Goal: Task Accomplishment & Management: Manage account settings

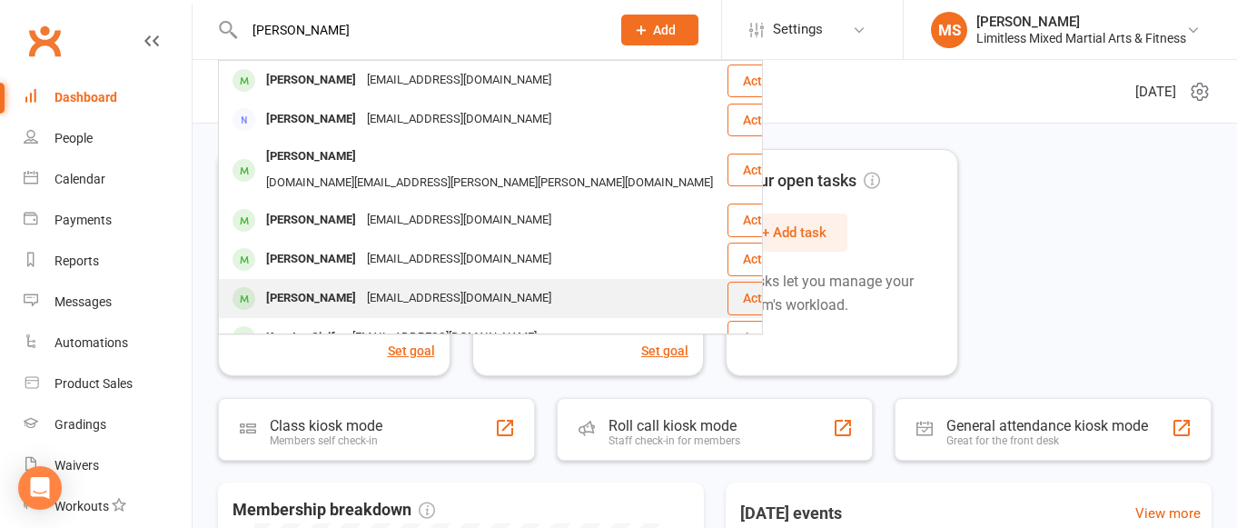
type input "[PERSON_NAME]"
click at [331, 285] on div "[PERSON_NAME]" at bounding box center [311, 298] width 101 height 26
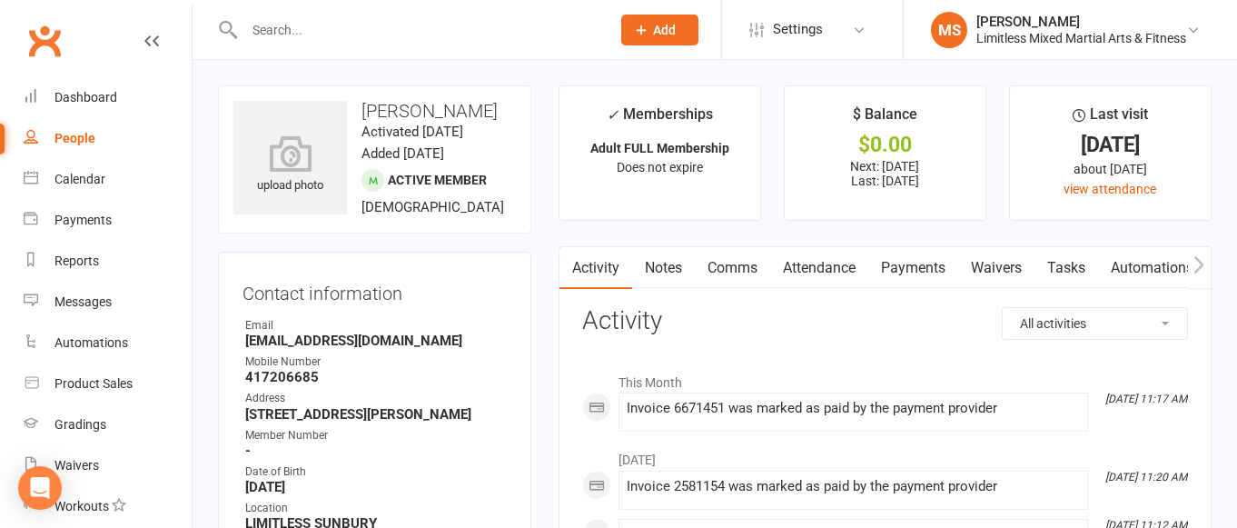
click at [919, 272] on link "Payments" at bounding box center [913, 268] width 90 height 42
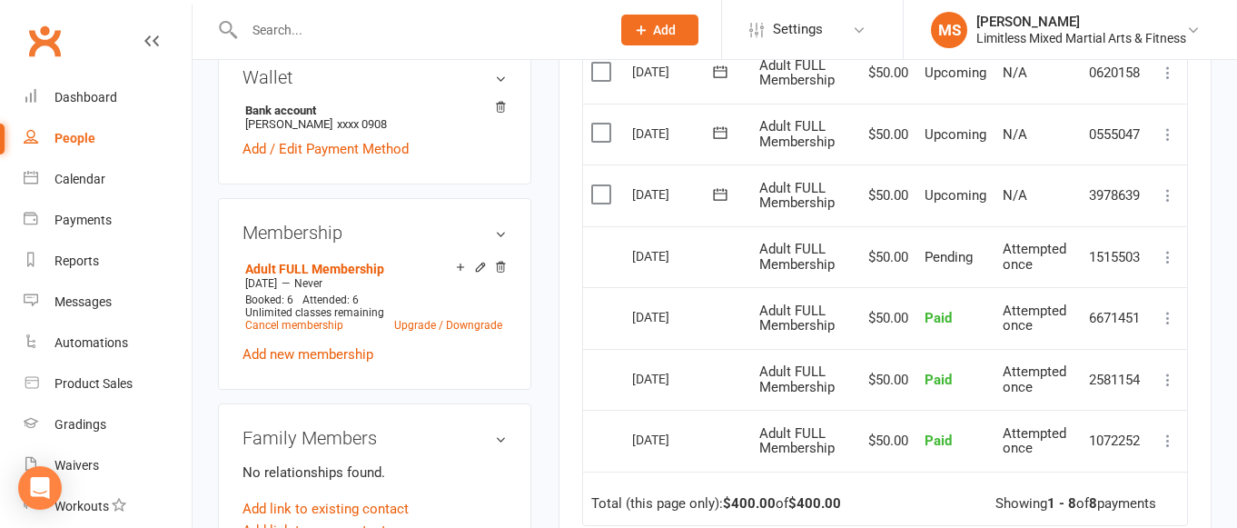
scroll to position [586, 0]
click at [1169, 373] on icon at bounding box center [1168, 379] width 18 height 18
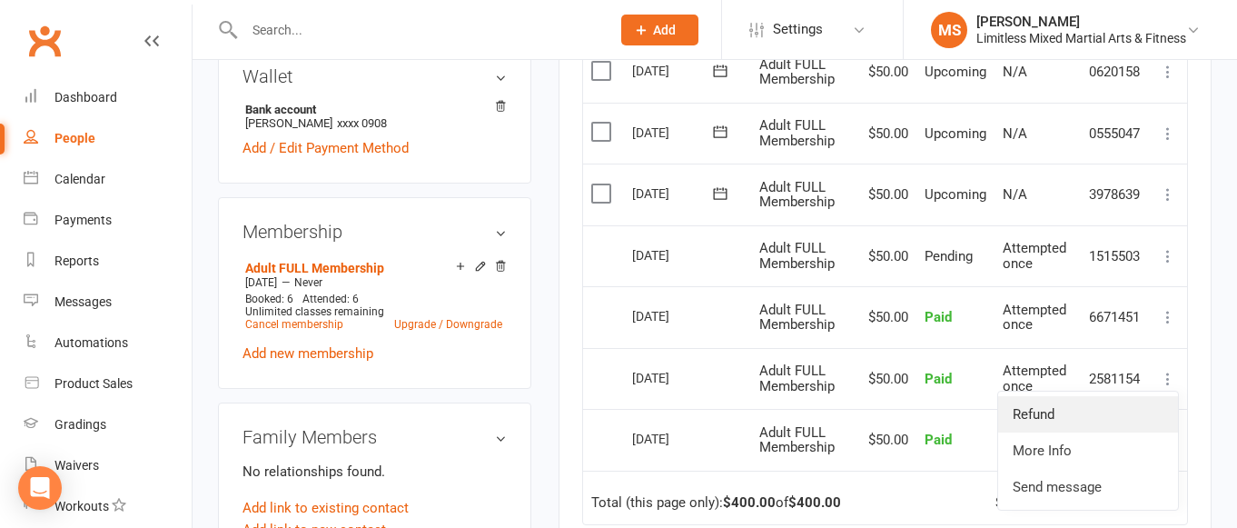
click at [1096, 401] on link "Refund" at bounding box center [1088, 414] width 180 height 36
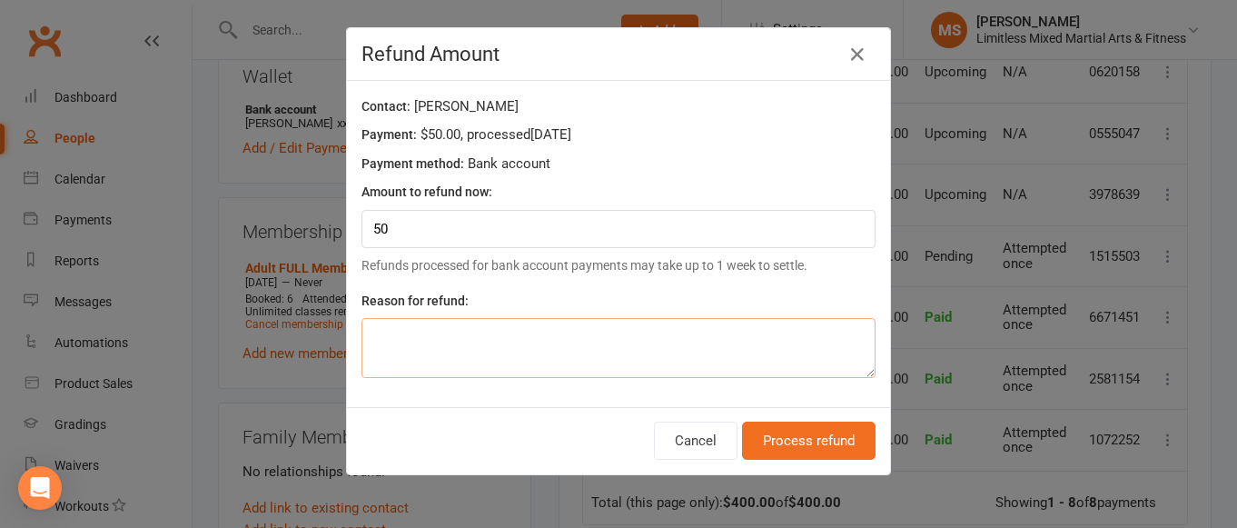
click at [478, 346] on textarea at bounding box center [619, 348] width 514 height 60
type textarea "H"
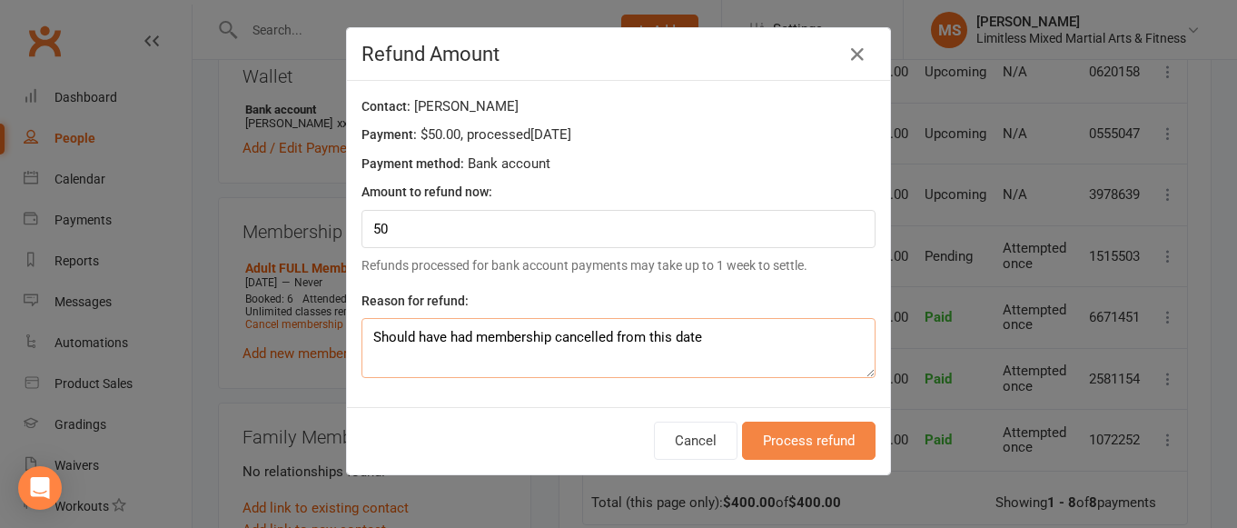
type textarea "Should have had membership cancelled from this date"
click at [807, 450] on button "Process refund" at bounding box center [809, 440] width 134 height 38
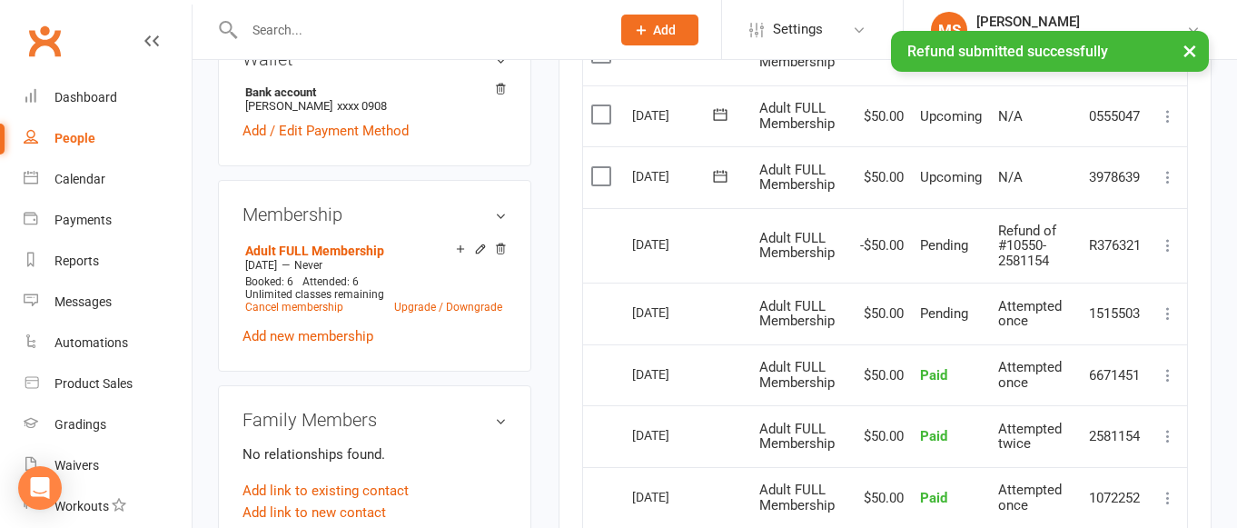
scroll to position [623, 0]
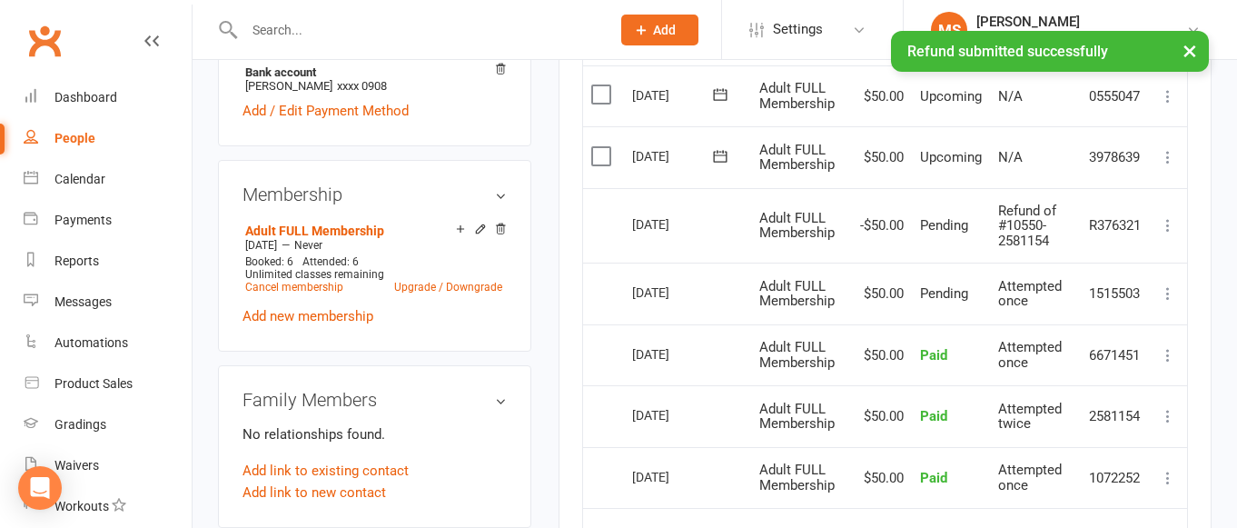
click at [1169, 355] on icon at bounding box center [1168, 355] width 18 height 18
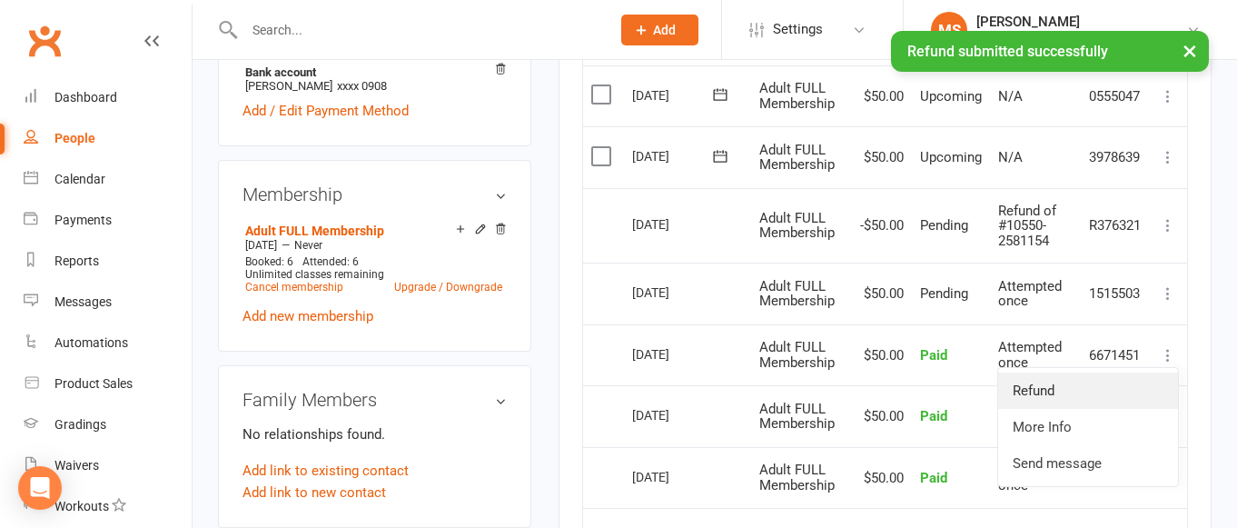
click at [1115, 384] on link "Refund" at bounding box center [1088, 390] width 180 height 36
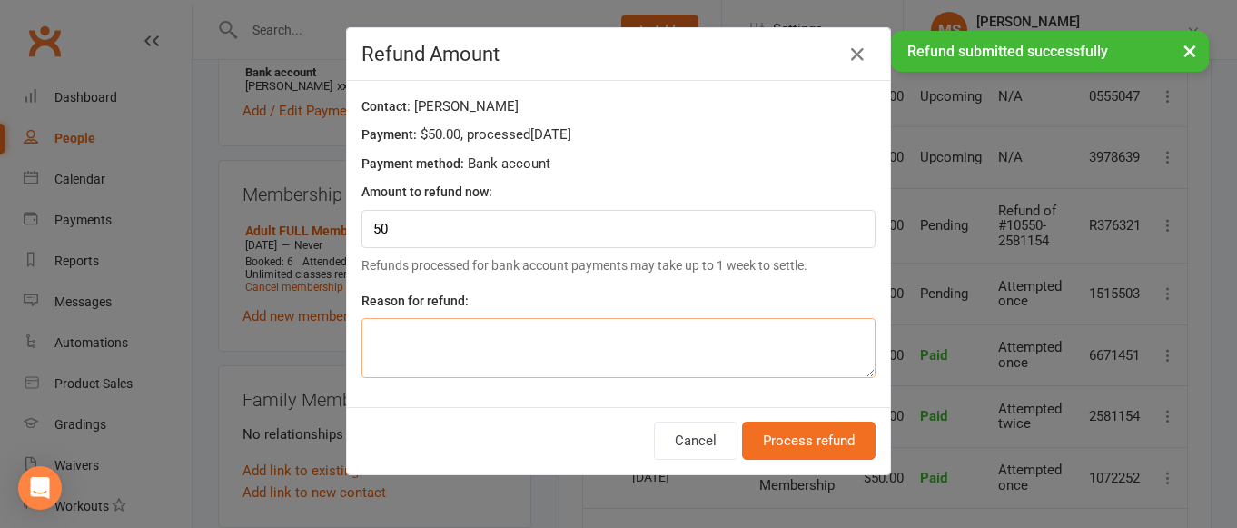
click at [529, 345] on textarea at bounding box center [619, 348] width 514 height 60
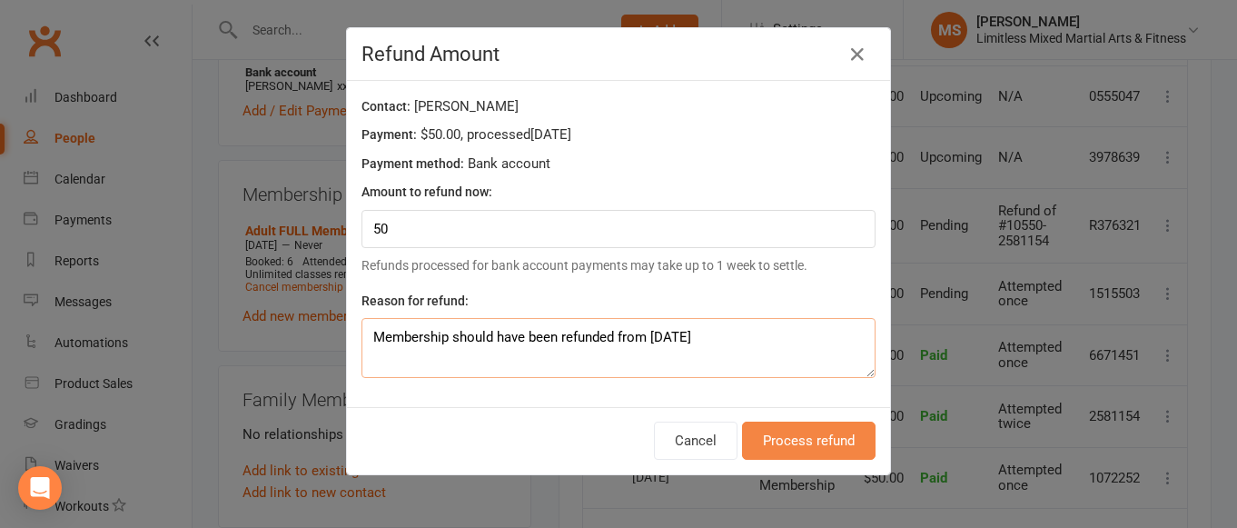
type textarea "Membership should have been refunded from [DATE]"
click at [849, 446] on button "Process refund" at bounding box center [809, 440] width 134 height 38
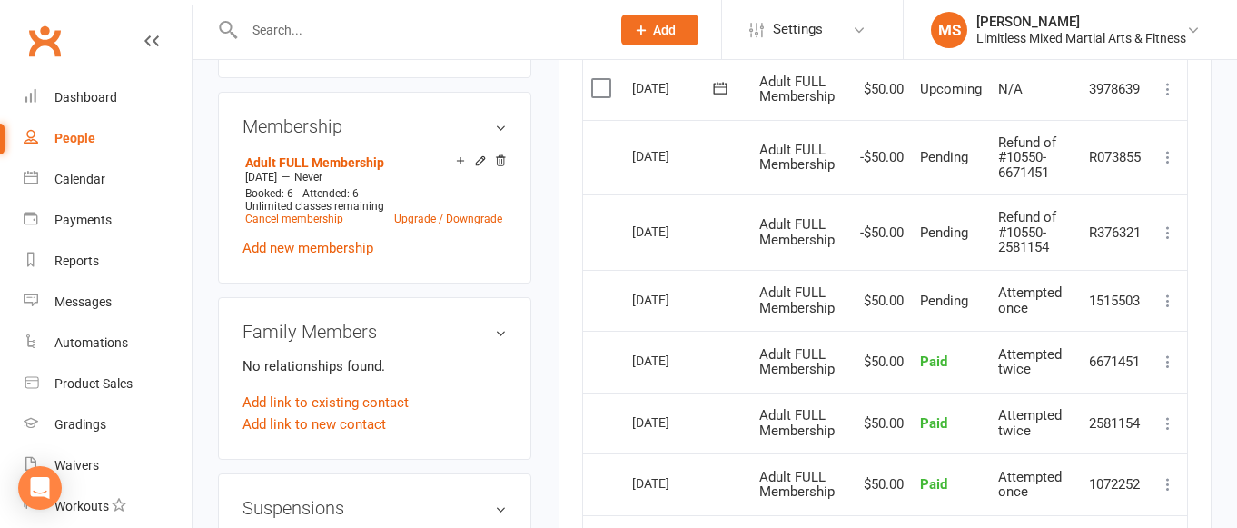
scroll to position [696, 0]
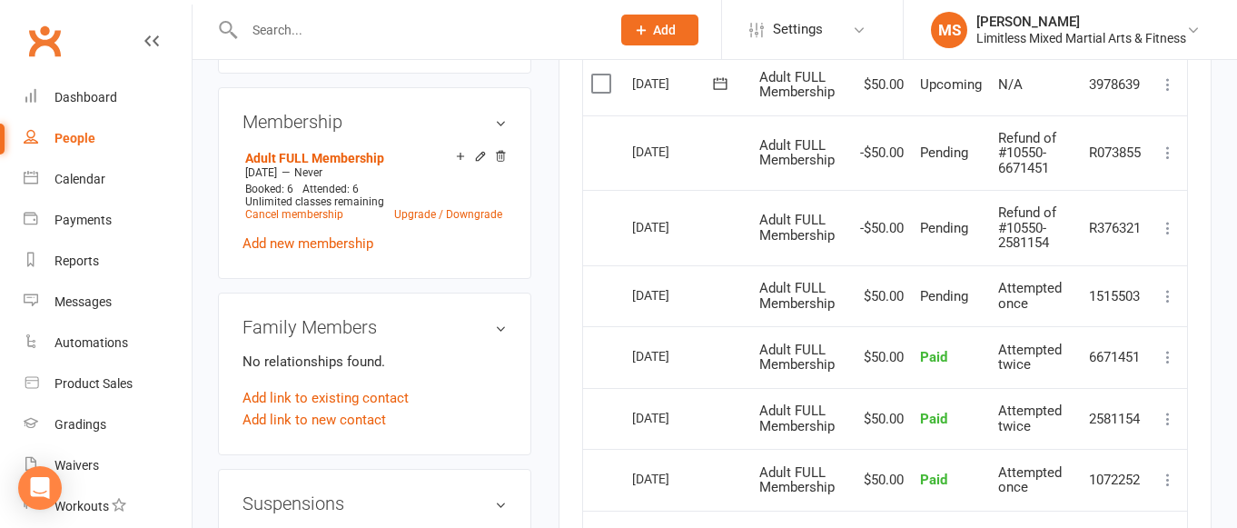
click at [1167, 293] on icon at bounding box center [1168, 296] width 18 height 18
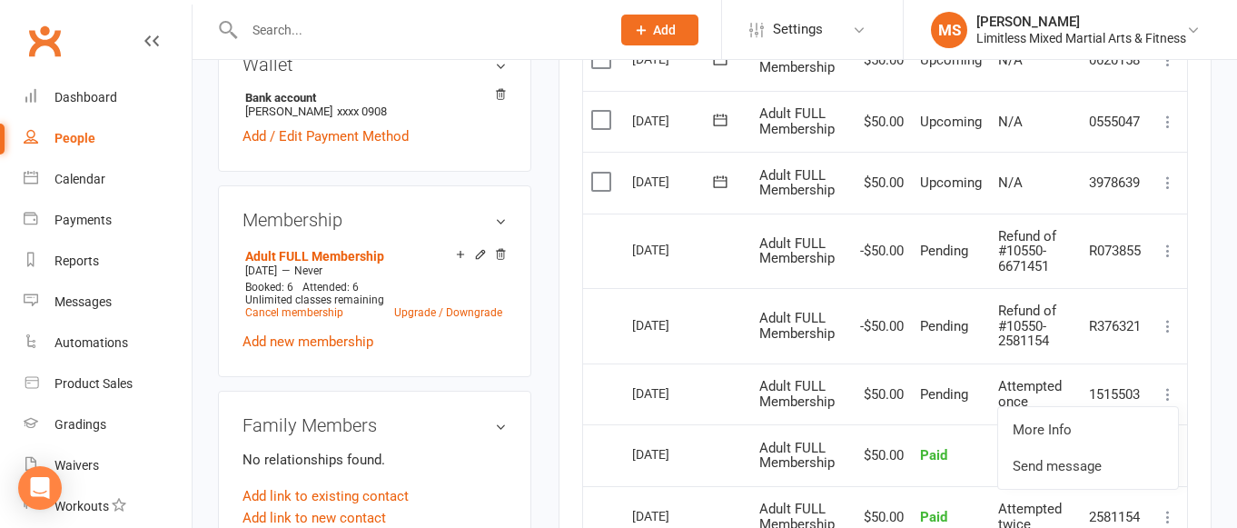
scroll to position [653, 0]
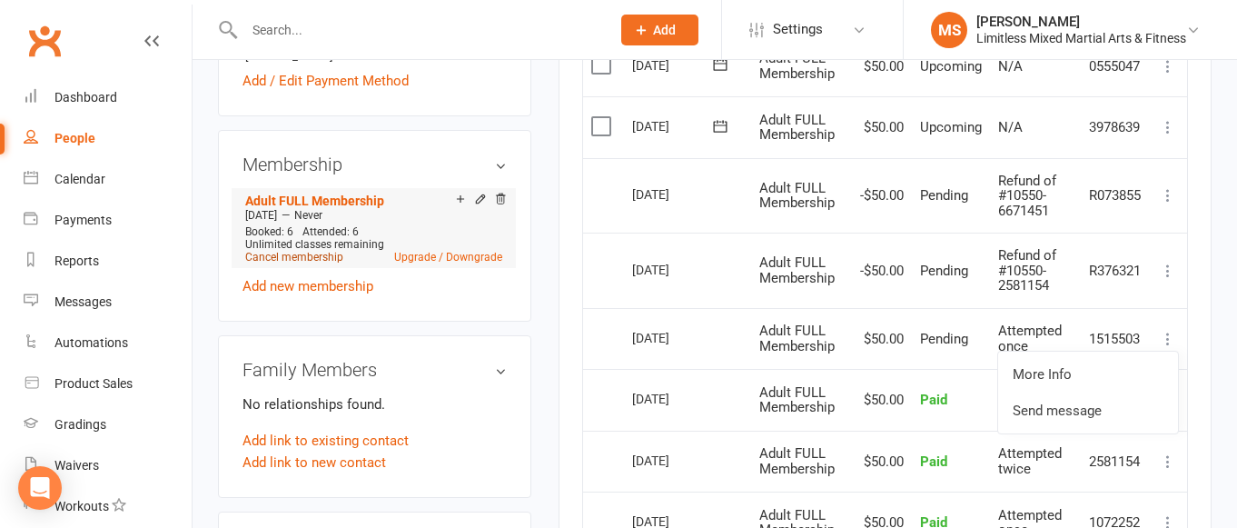
click at [295, 263] on link "Cancel membership" at bounding box center [294, 257] width 98 height 13
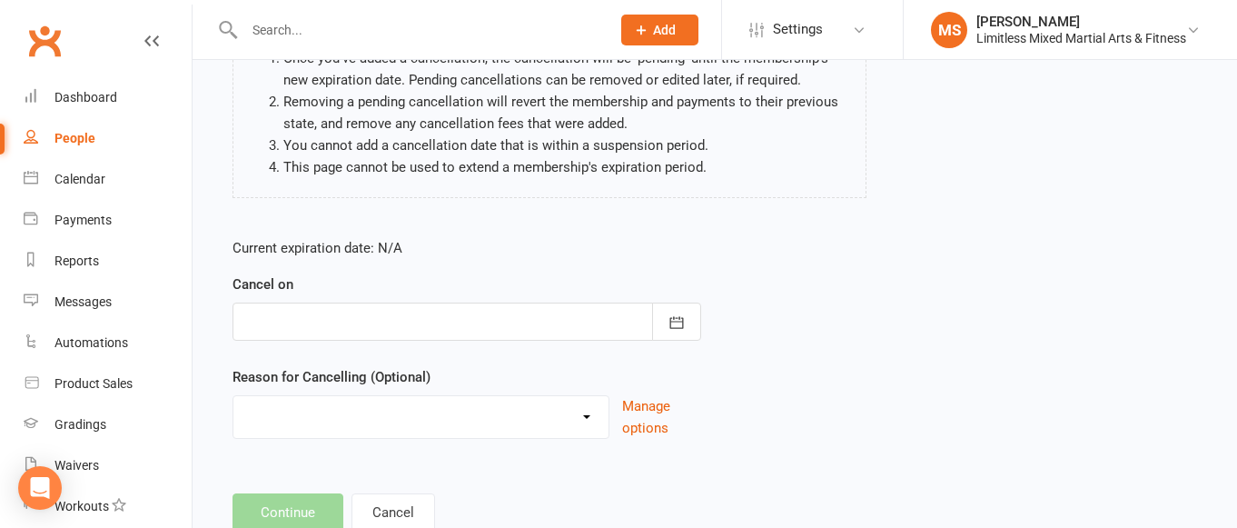
scroll to position [205, 0]
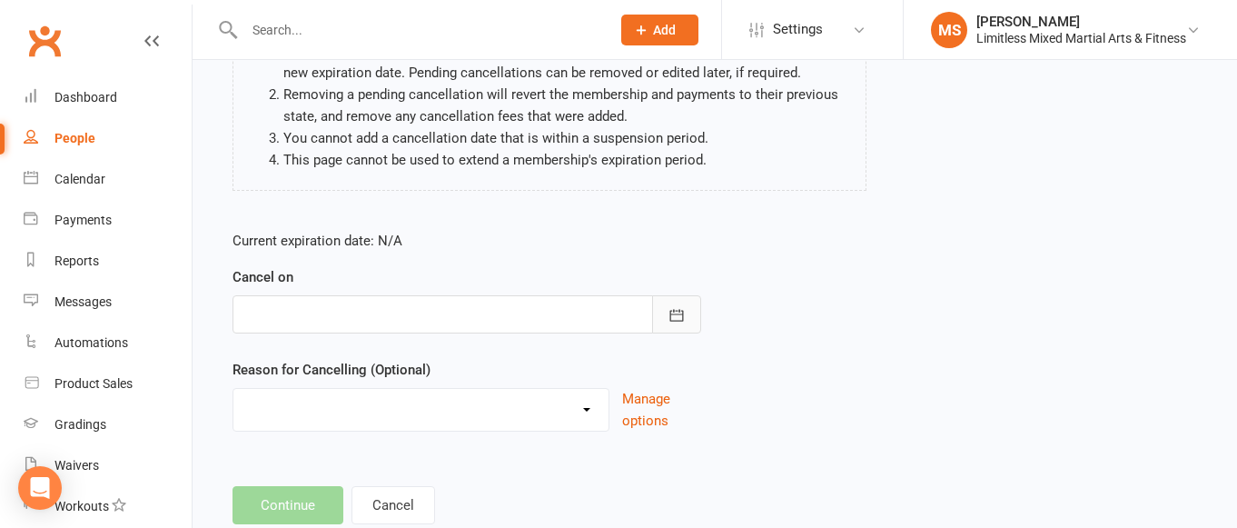
click at [669, 323] on icon "button" at bounding box center [677, 315] width 18 height 18
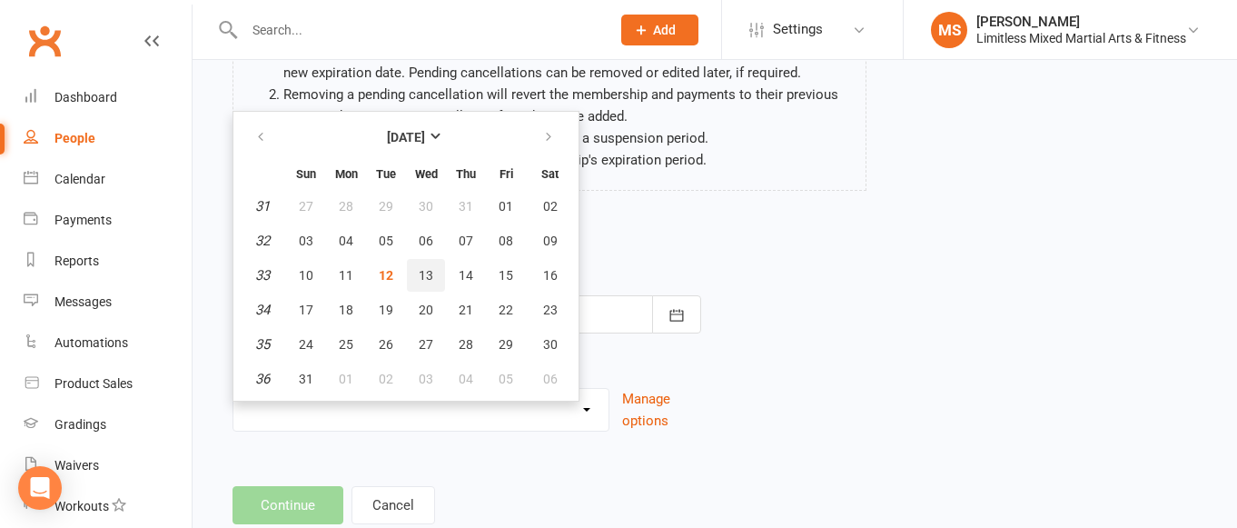
click at [415, 267] on button "13" at bounding box center [426, 275] width 38 height 33
type input "[DATE]"
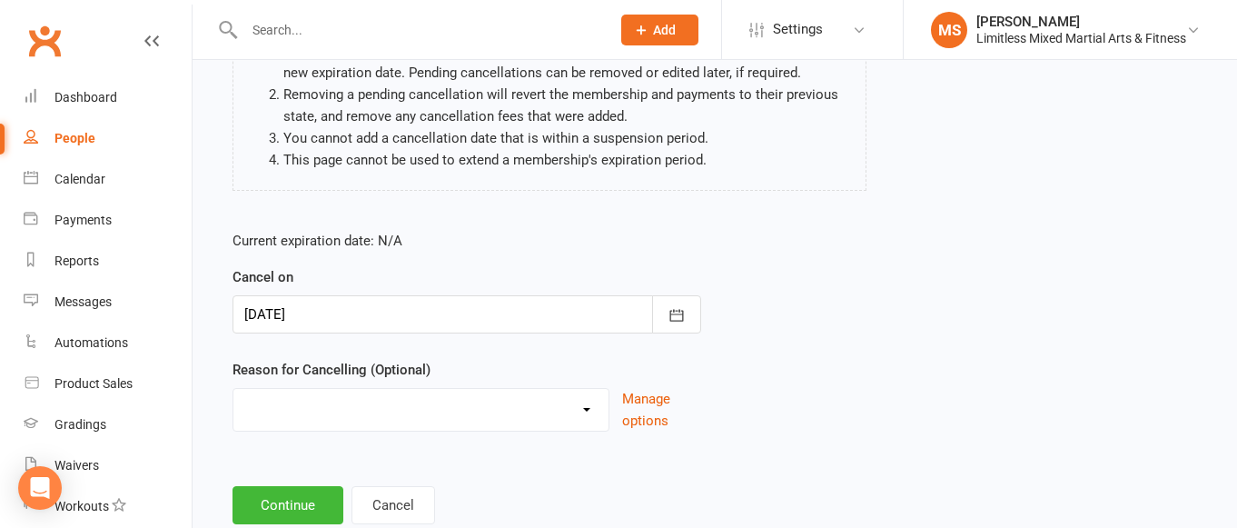
click at [379, 408] on select "Holiday Injury Lost Motivation Moved away from area Other Activites Unable to m…" at bounding box center [420, 407] width 375 height 36
select select "1"
click at [302, 508] on button "Continue" at bounding box center [288, 505] width 111 height 38
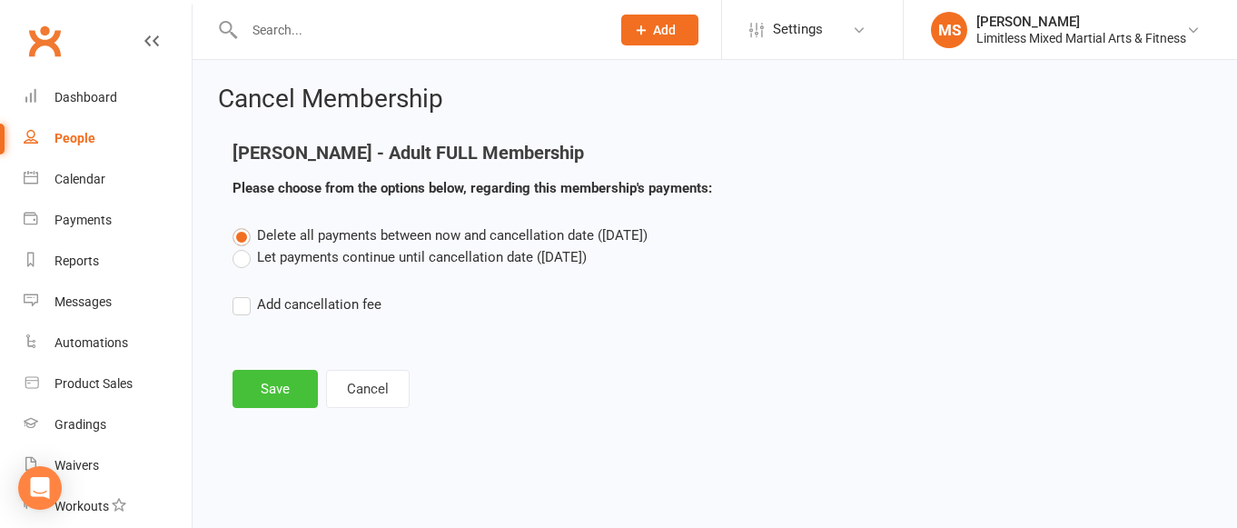
click at [285, 391] on button "Save" at bounding box center [275, 389] width 85 height 38
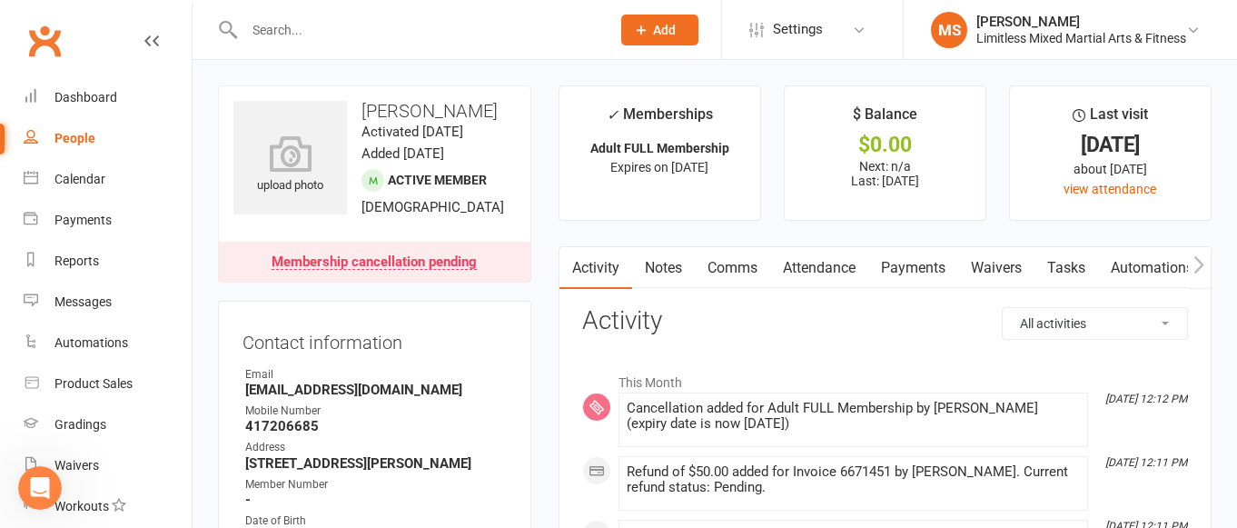
click at [74, 137] on div "People" at bounding box center [74, 138] width 41 height 15
select select "100"
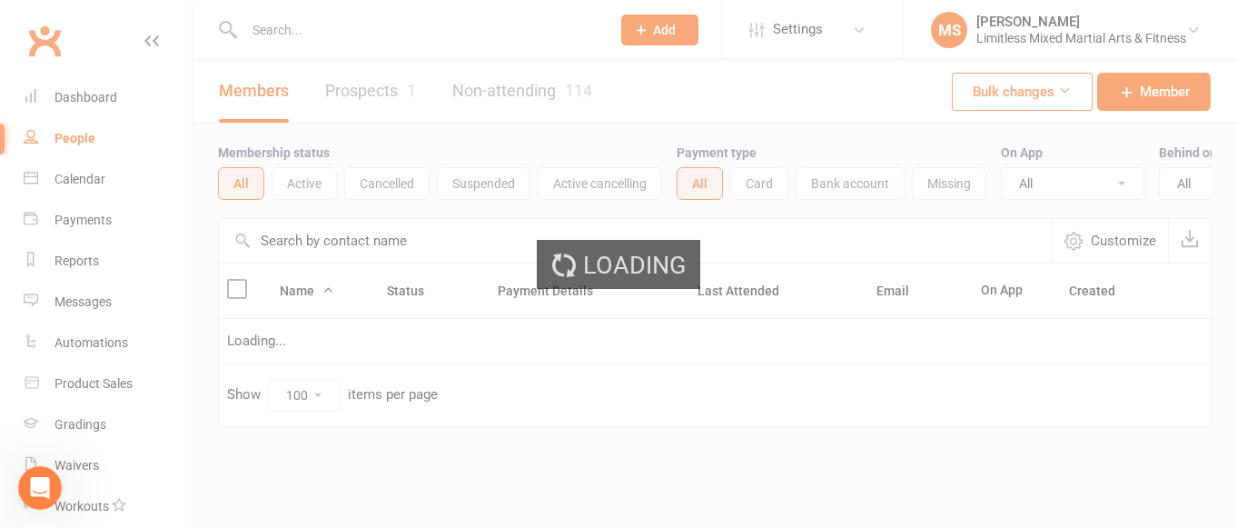
click at [316, 31] on input "text" at bounding box center [418, 29] width 359 height 25
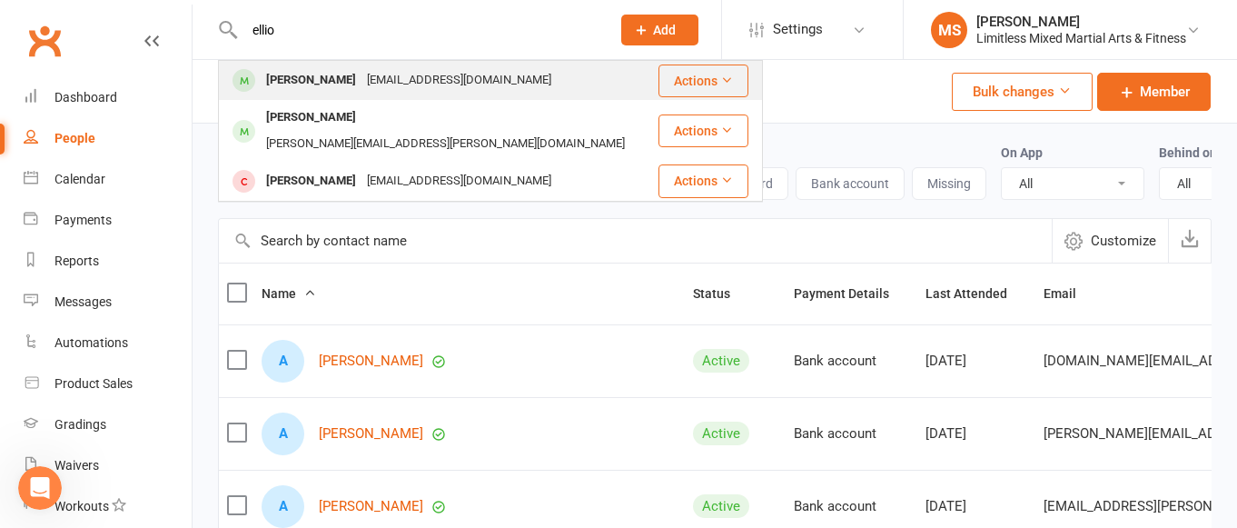
type input "ellio"
click at [305, 76] on div "[PERSON_NAME]" at bounding box center [311, 80] width 101 height 26
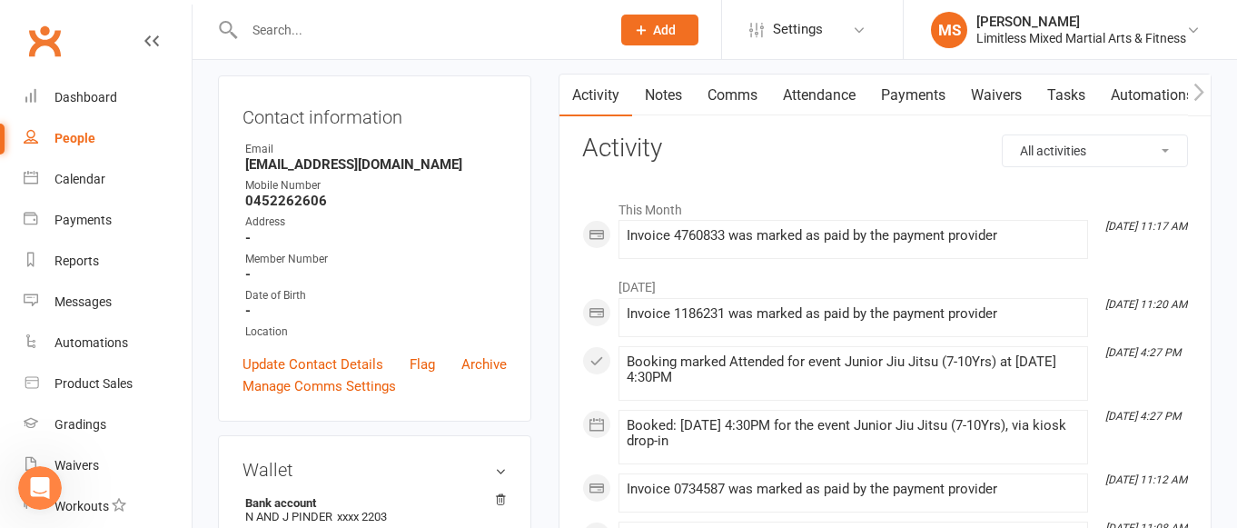
scroll to position [176, 0]
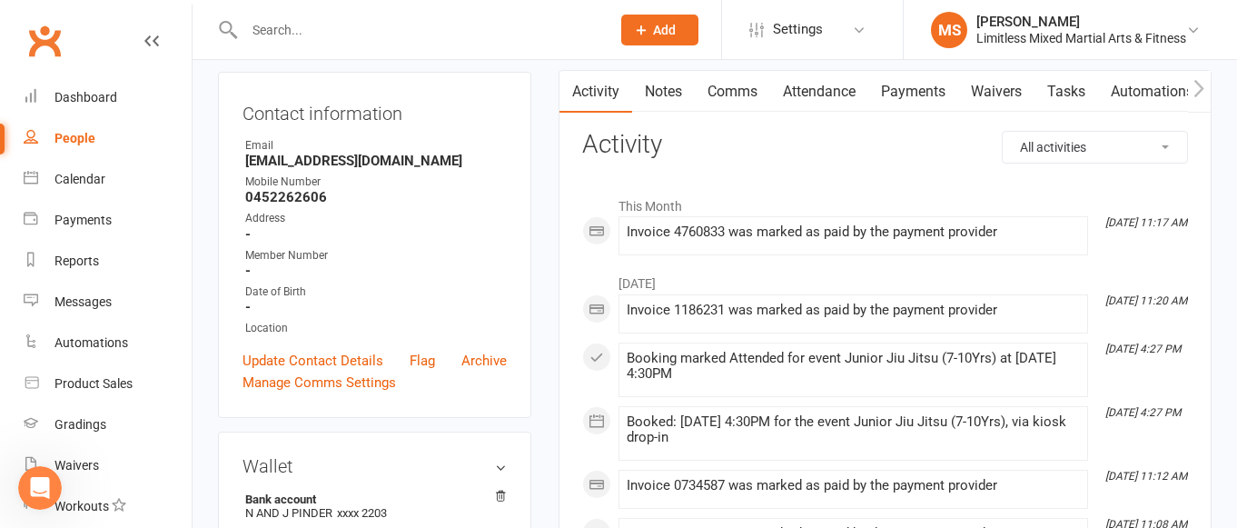
click at [672, 93] on link "Notes" at bounding box center [663, 92] width 63 height 42
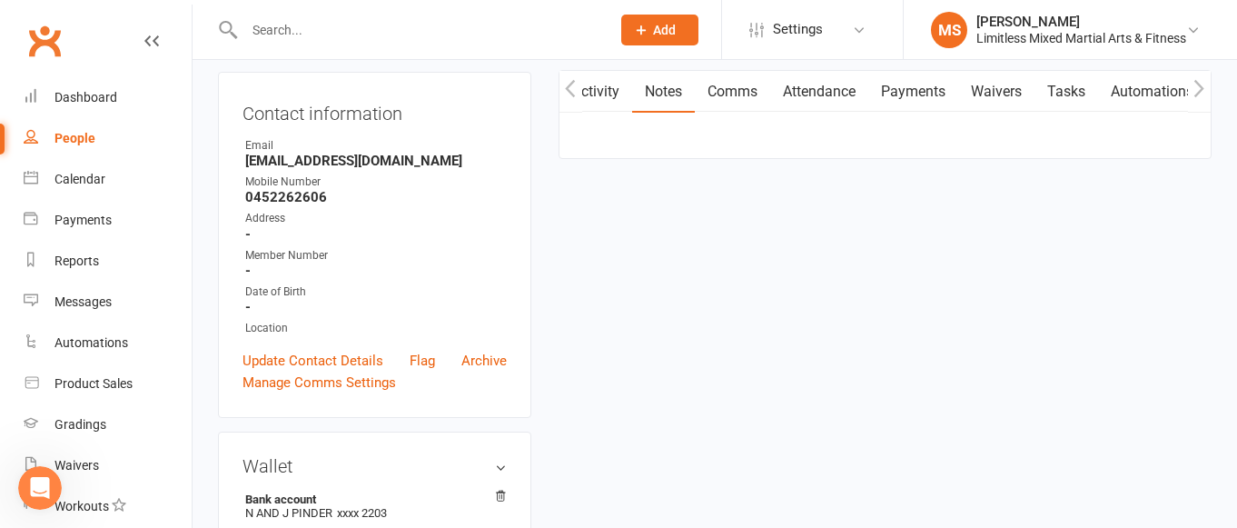
scroll to position [0, 1]
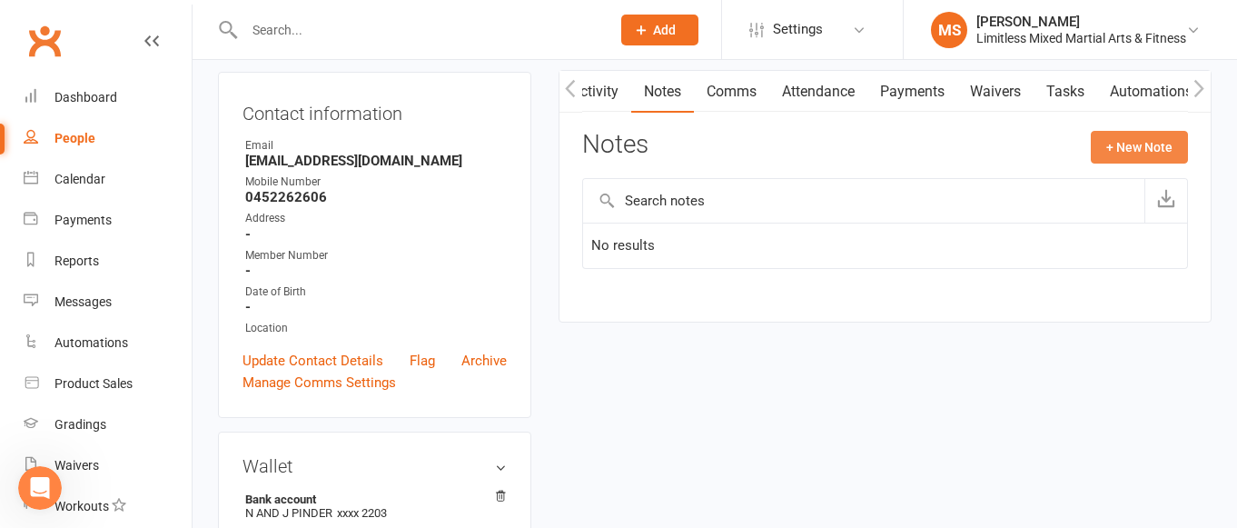
click at [1158, 145] on button "+ New Note" at bounding box center [1139, 147] width 97 height 33
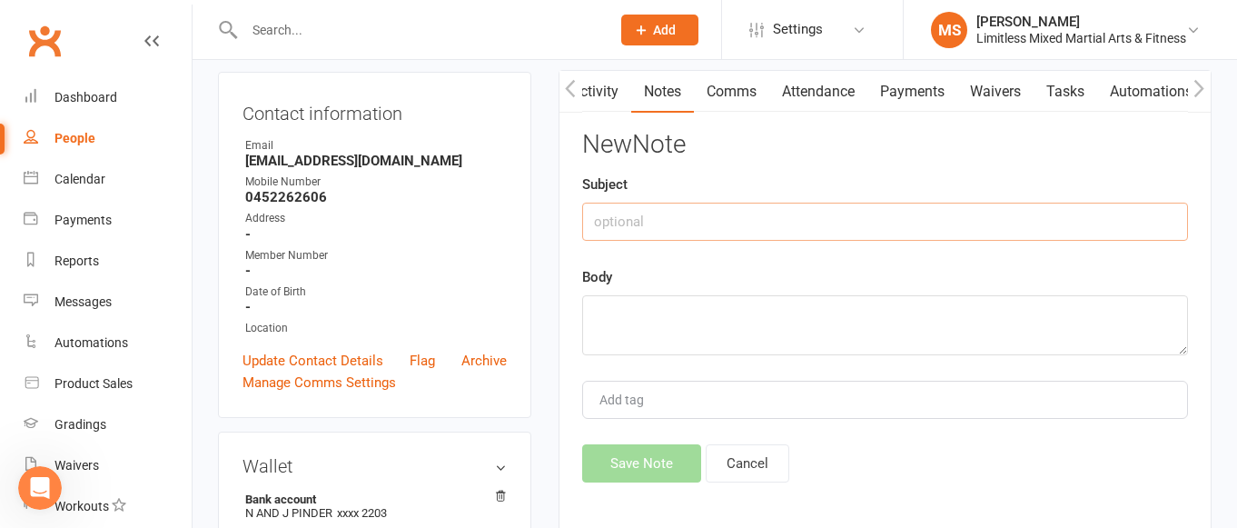
click at [753, 209] on input "text" at bounding box center [885, 222] width 606 height 38
type input "School Jiu Jitsu Cancellation"
click at [632, 312] on textarea at bounding box center [885, 325] width 606 height 60
paste textarea "Hi [PERSON_NAME] and Limitless team, Unfortunately [PERSON_NAME] will be moving…"
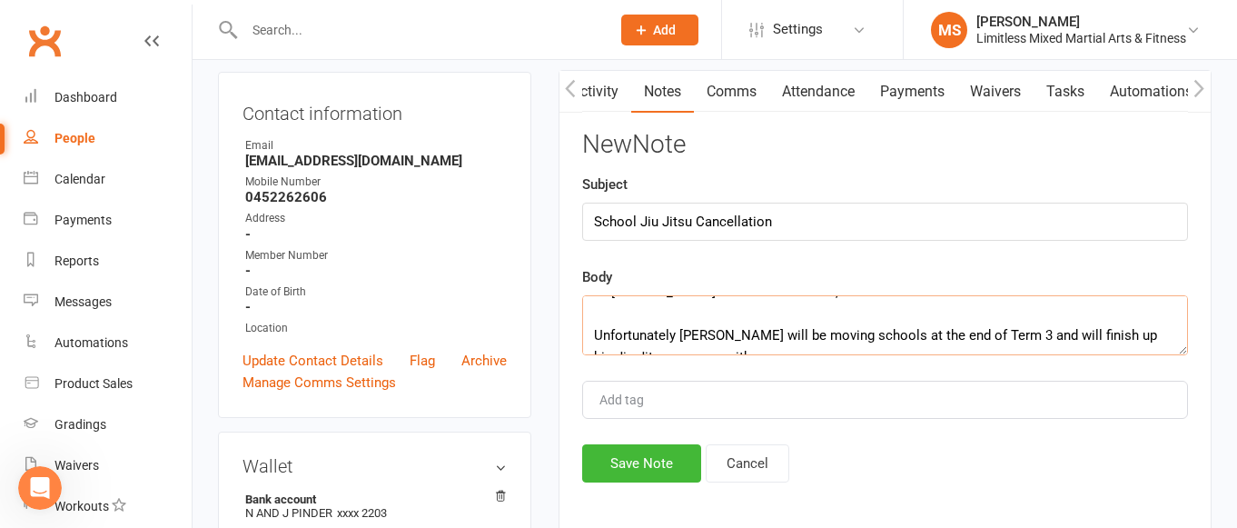
scroll to position [0, 0]
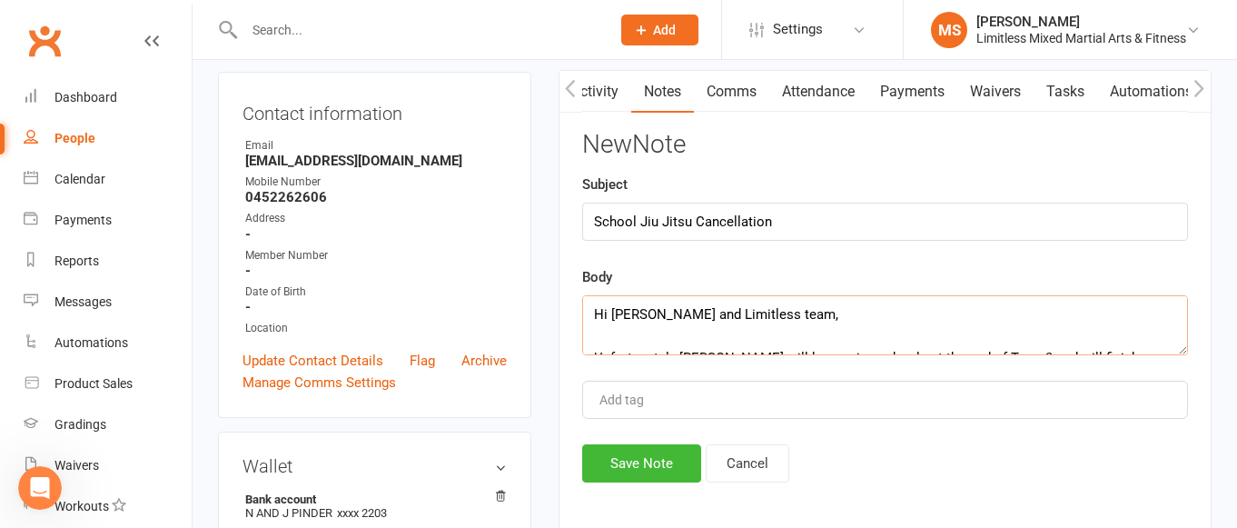
click at [610, 343] on textarea "Hi [PERSON_NAME] and Limitless team, Unfortunately [PERSON_NAME] will be moving…" at bounding box center [885, 325] width 606 height 60
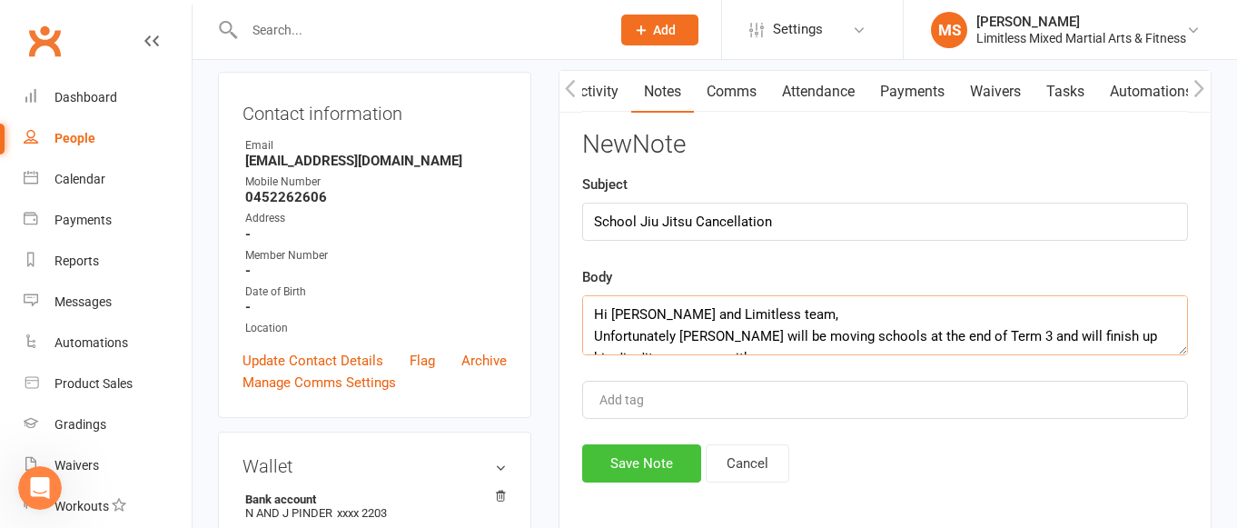
type textarea "Hi [PERSON_NAME] and Limitless team, Unfortunately [PERSON_NAME] will be moving…"
click at [622, 474] on button "Save Note" at bounding box center [641, 463] width 119 height 38
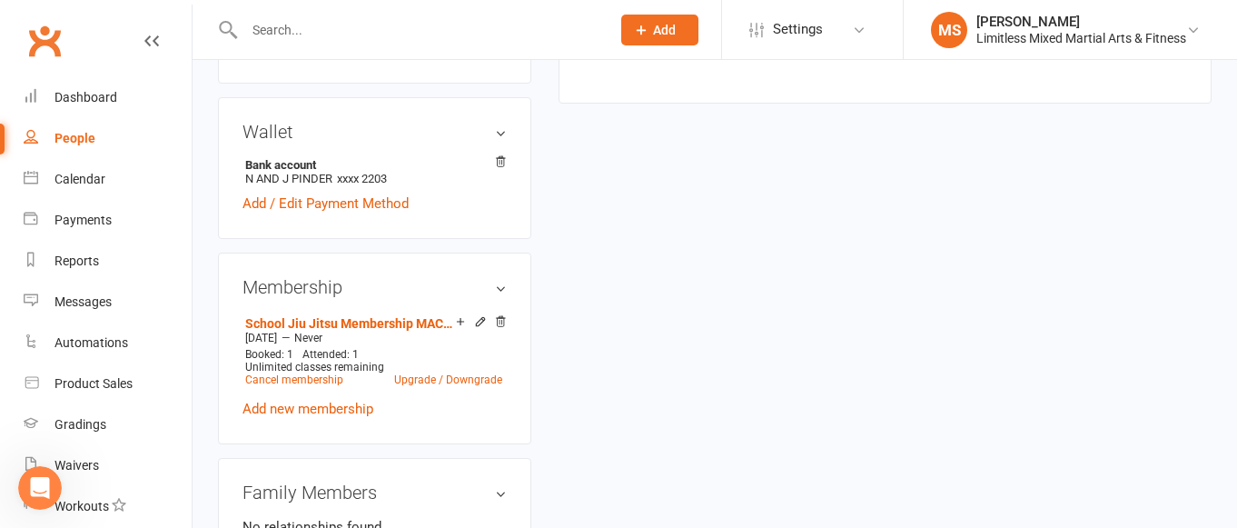
scroll to position [524, 0]
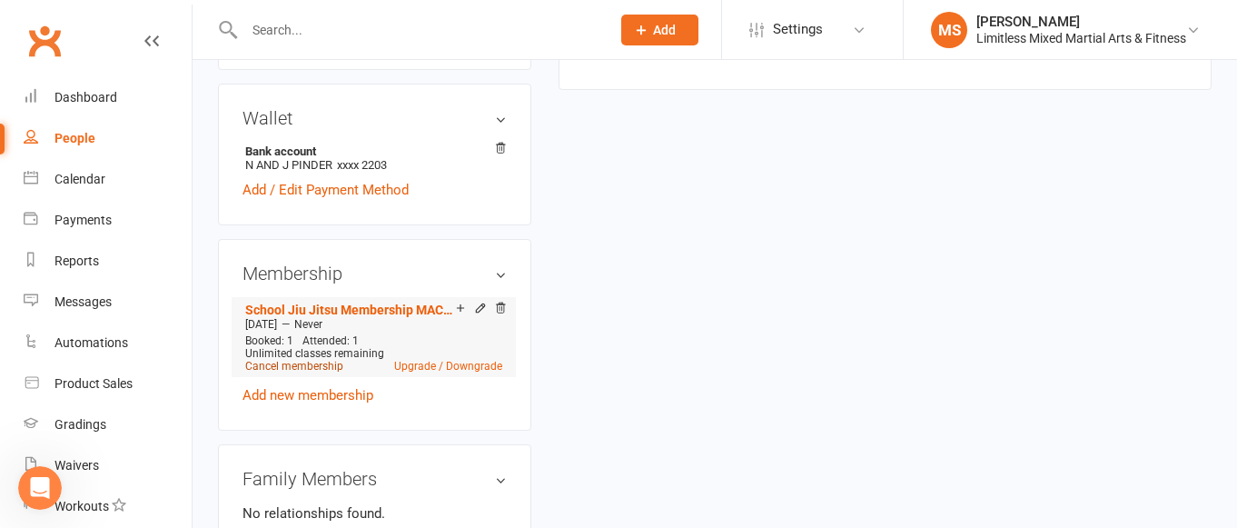
click at [303, 361] on link "Cancel membership" at bounding box center [294, 366] width 98 height 13
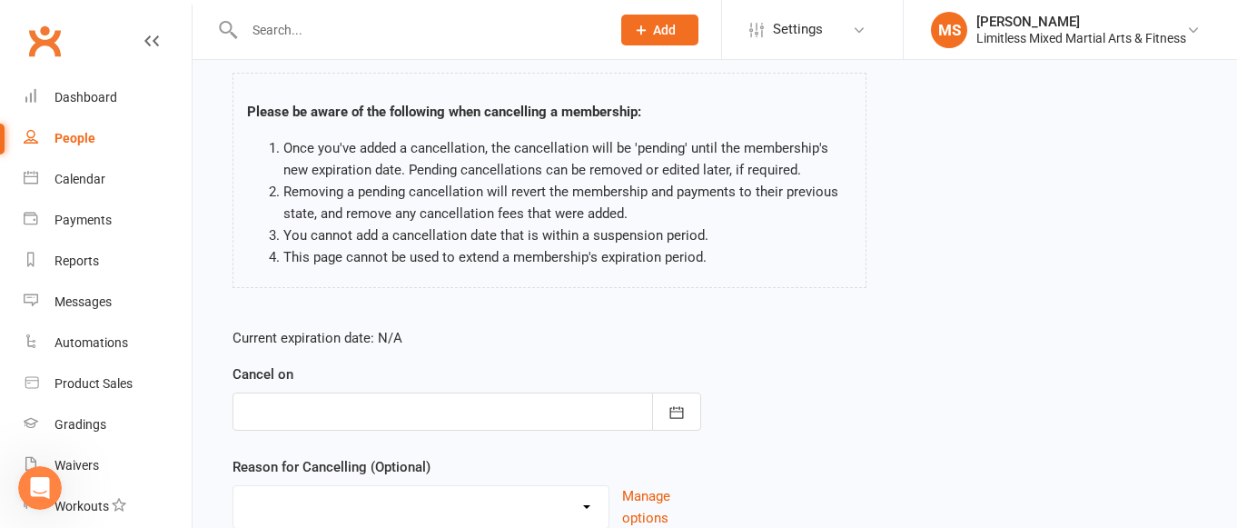
scroll to position [196, 0]
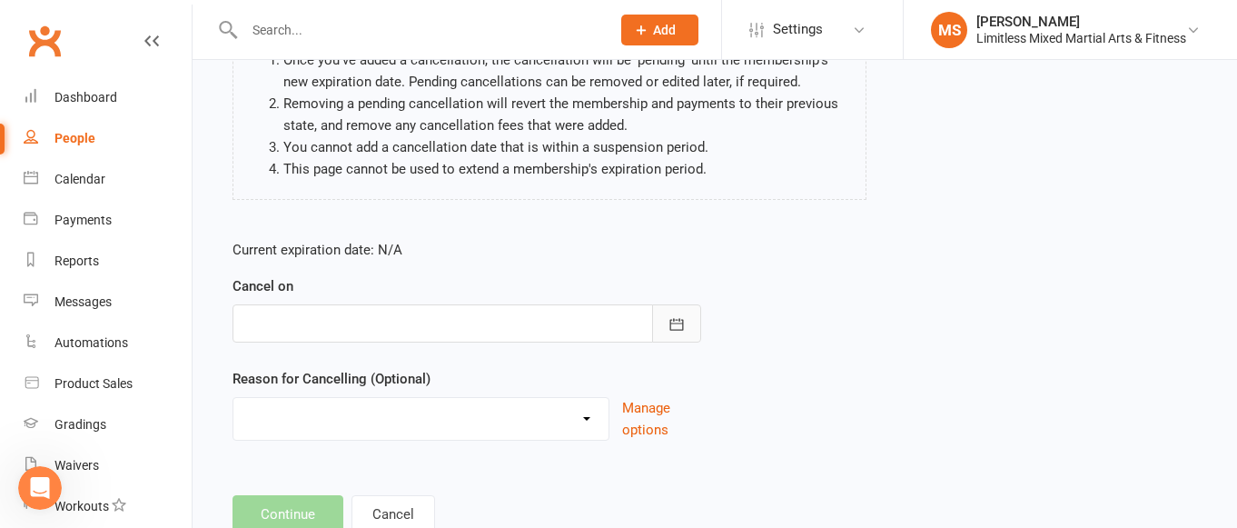
click at [678, 325] on icon "button" at bounding box center [677, 324] width 18 height 18
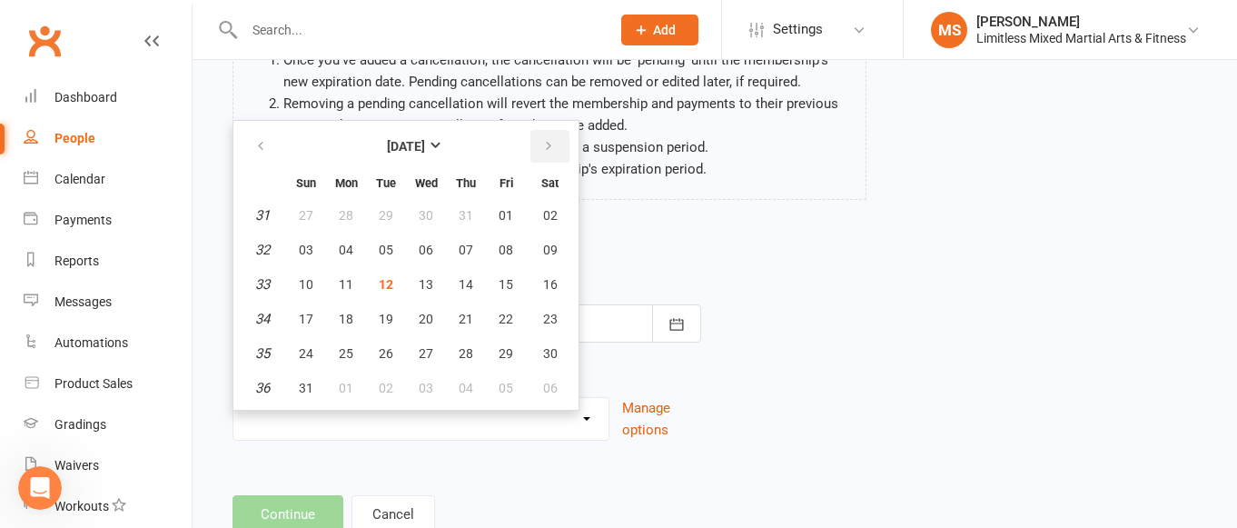
click at [547, 144] on icon "button" at bounding box center [548, 146] width 13 height 15
click at [473, 280] on button "18" at bounding box center [466, 284] width 38 height 33
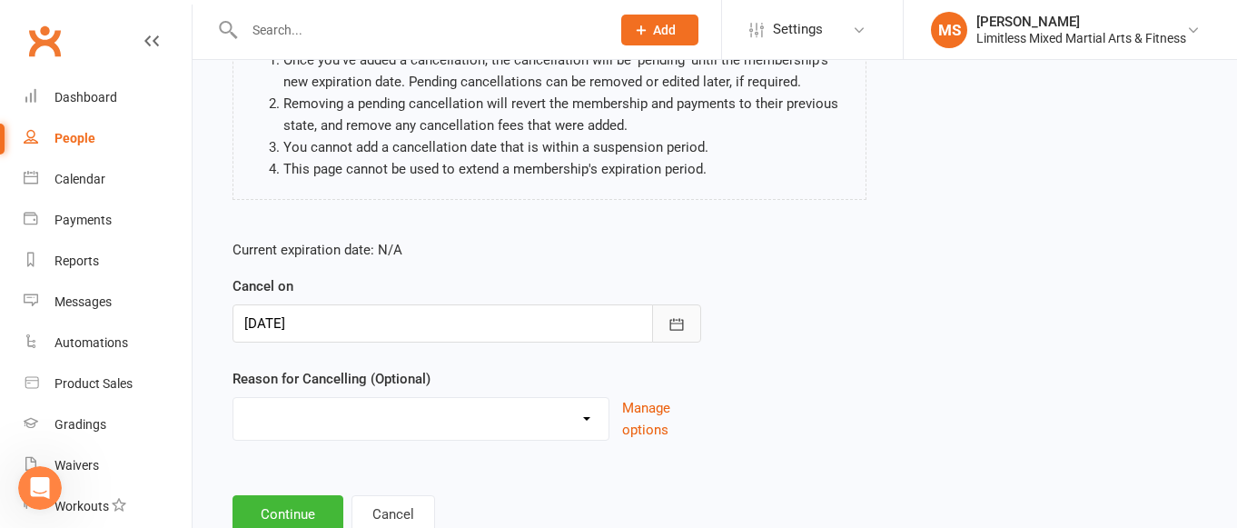
click at [672, 324] on icon "button" at bounding box center [677, 324] width 18 height 18
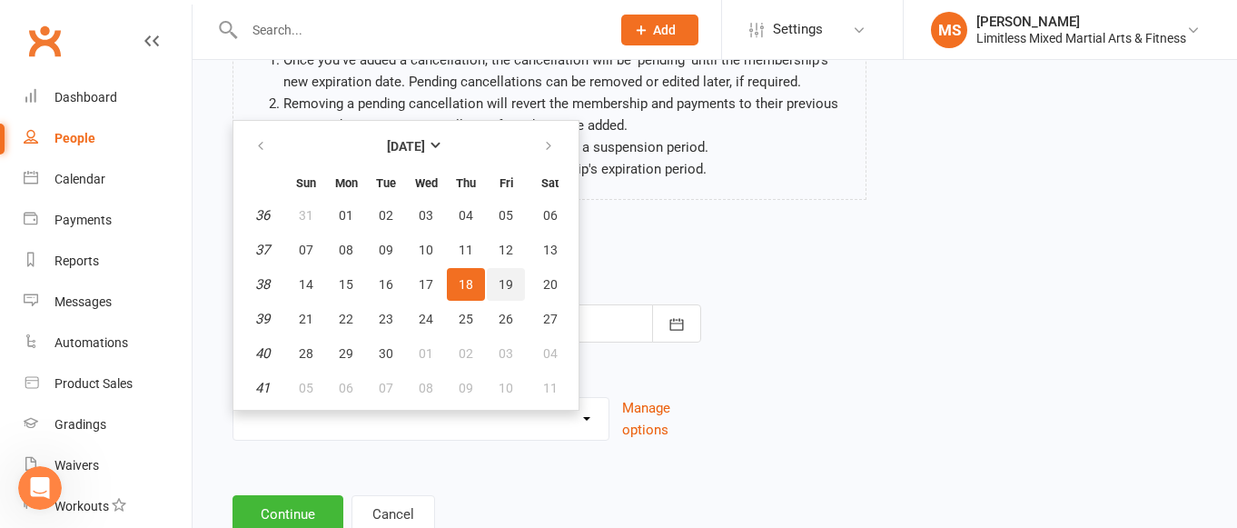
click at [496, 283] on button "19" at bounding box center [506, 284] width 38 height 33
type input "[DATE]"
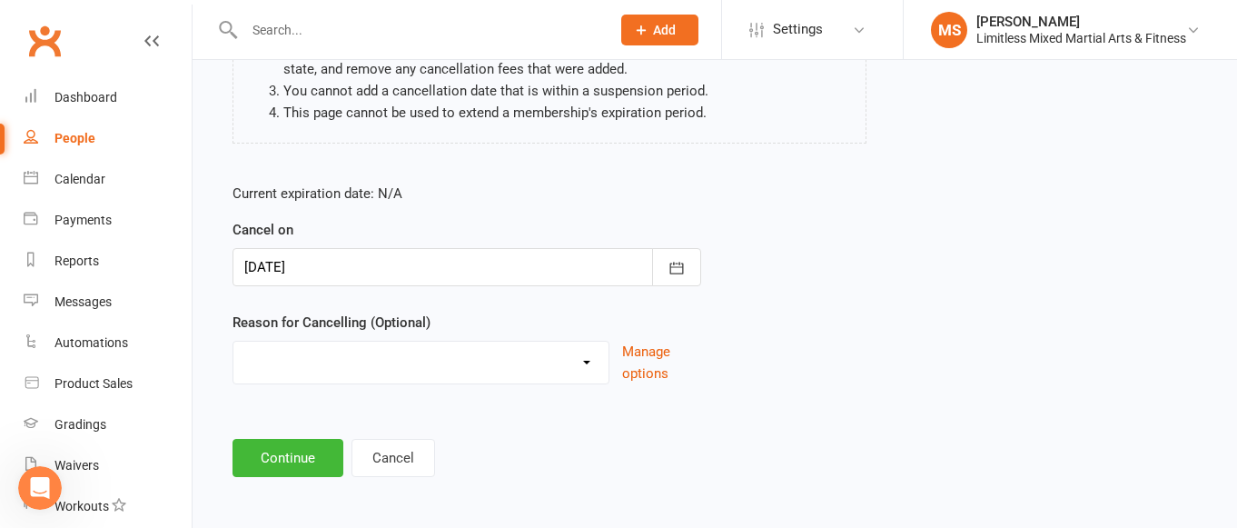
scroll to position [257, 0]
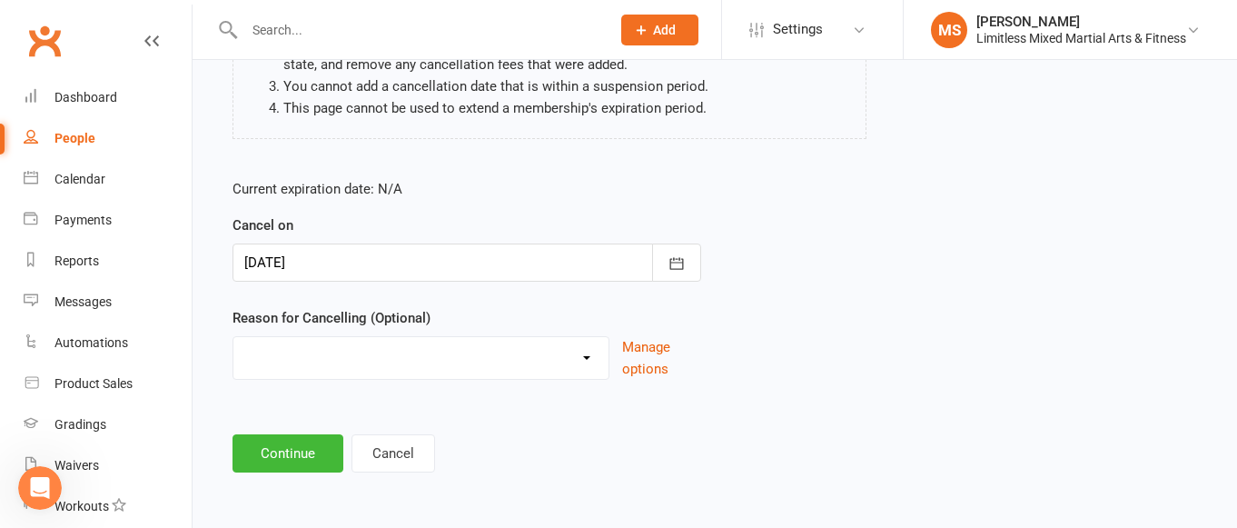
click at [573, 360] on select "Holiday Injury Lost Motivation Moved away from area Other Activites Unable to m…" at bounding box center [420, 355] width 375 height 36
select select "3"
click at [291, 456] on button "Continue" at bounding box center [288, 453] width 111 height 38
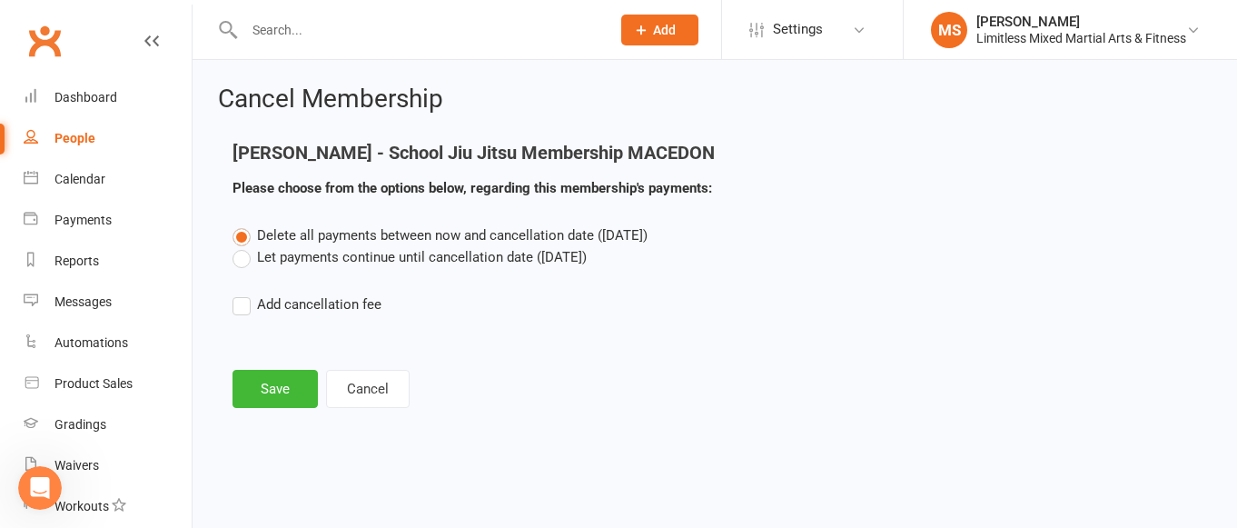
scroll to position [0, 0]
click at [282, 253] on label "Let payments continue until cancellation date ([DATE])" at bounding box center [410, 257] width 354 height 22
click at [244, 246] on input "Let payments continue until cancellation date ([DATE])" at bounding box center [239, 246] width 12 height 0
click at [294, 384] on button "Save" at bounding box center [275, 389] width 85 height 38
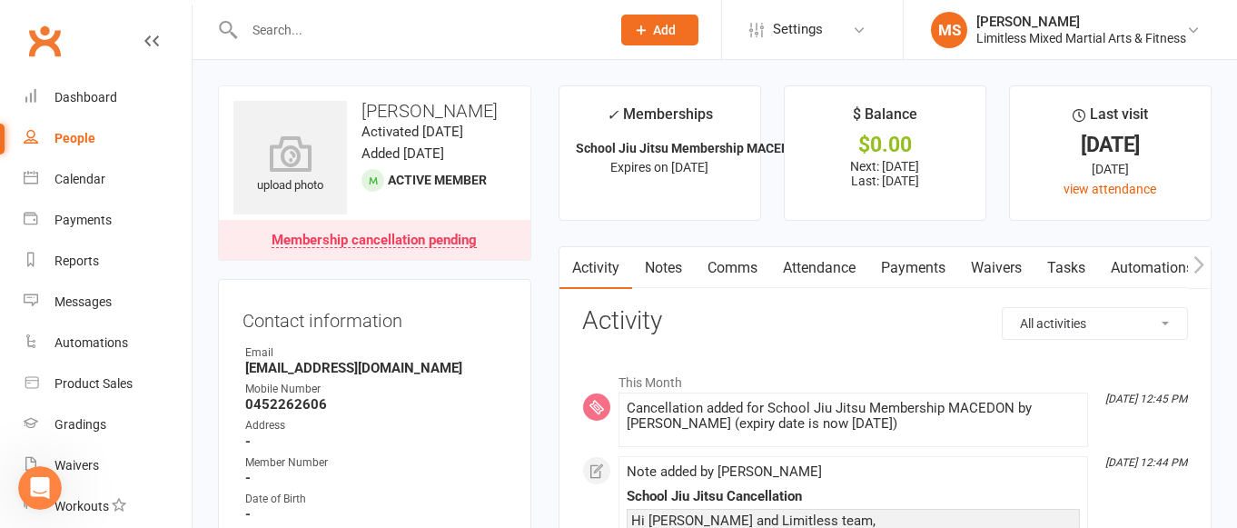
click at [313, 31] on input "text" at bounding box center [418, 29] width 359 height 25
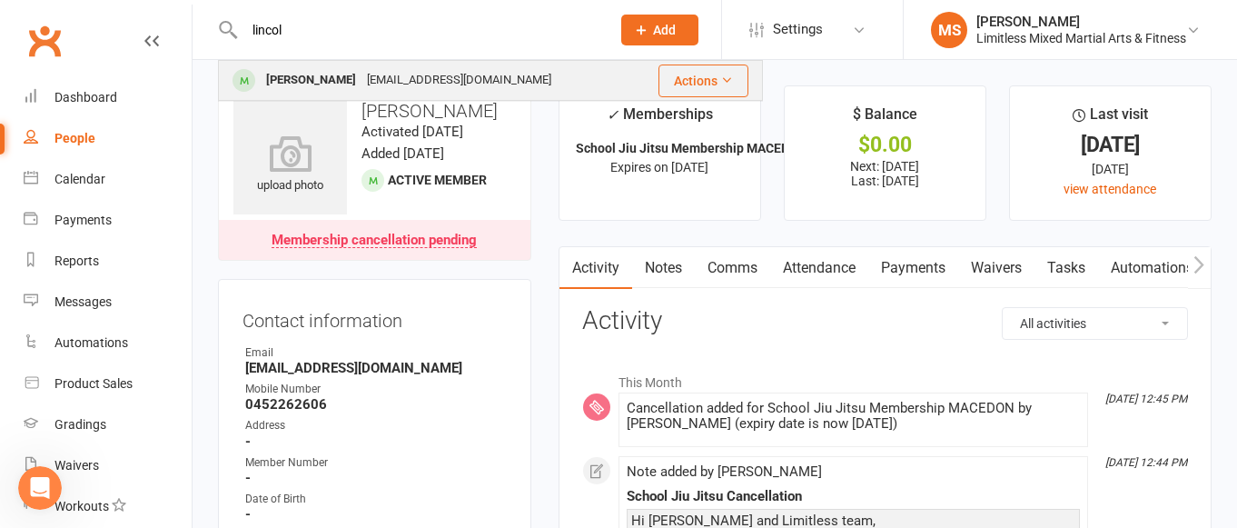
type input "lincol"
click at [321, 85] on div "[PERSON_NAME]" at bounding box center [311, 80] width 101 height 26
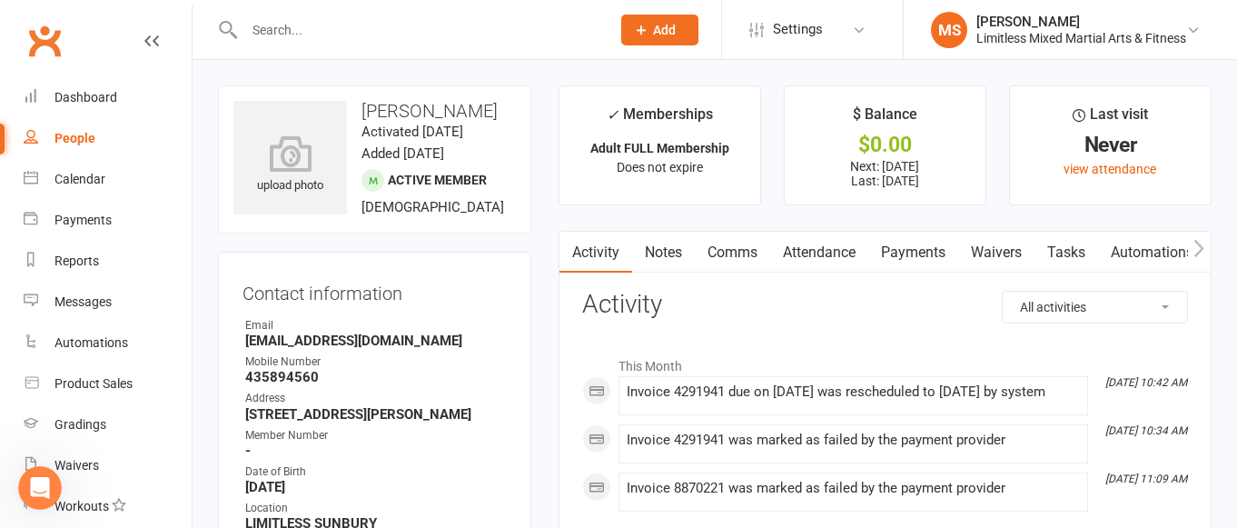
click at [916, 256] on link "Payments" at bounding box center [913, 253] width 90 height 42
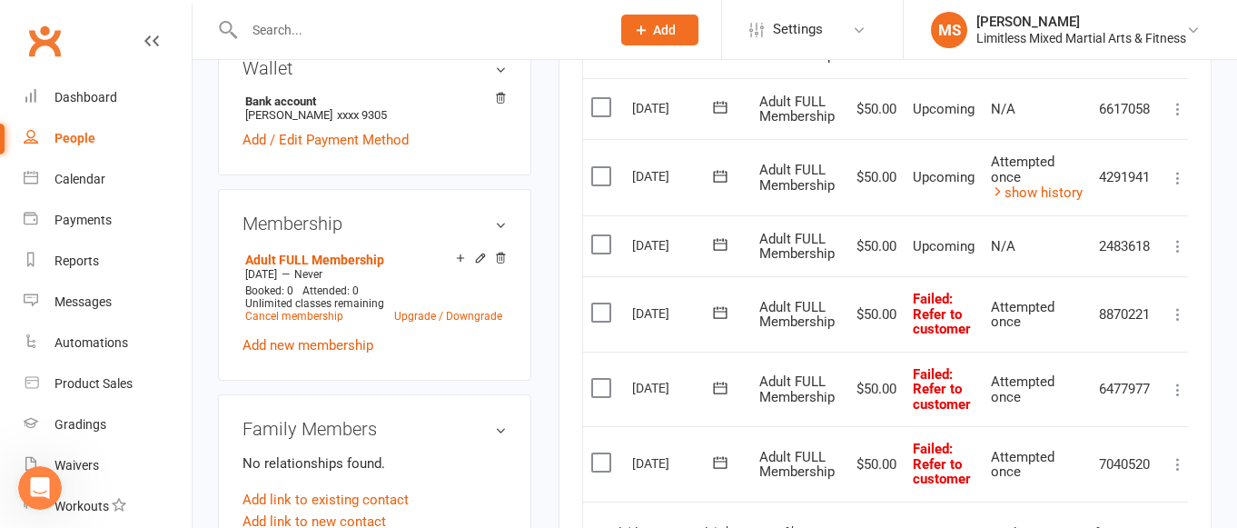
scroll to position [586, 0]
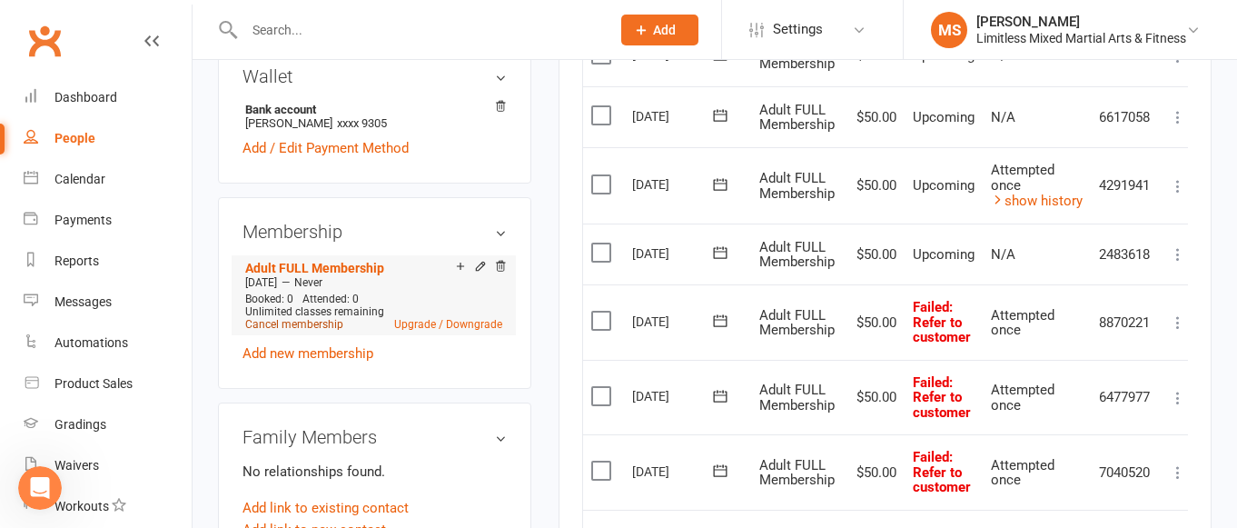
click at [323, 327] on link "Cancel membership" at bounding box center [294, 324] width 98 height 13
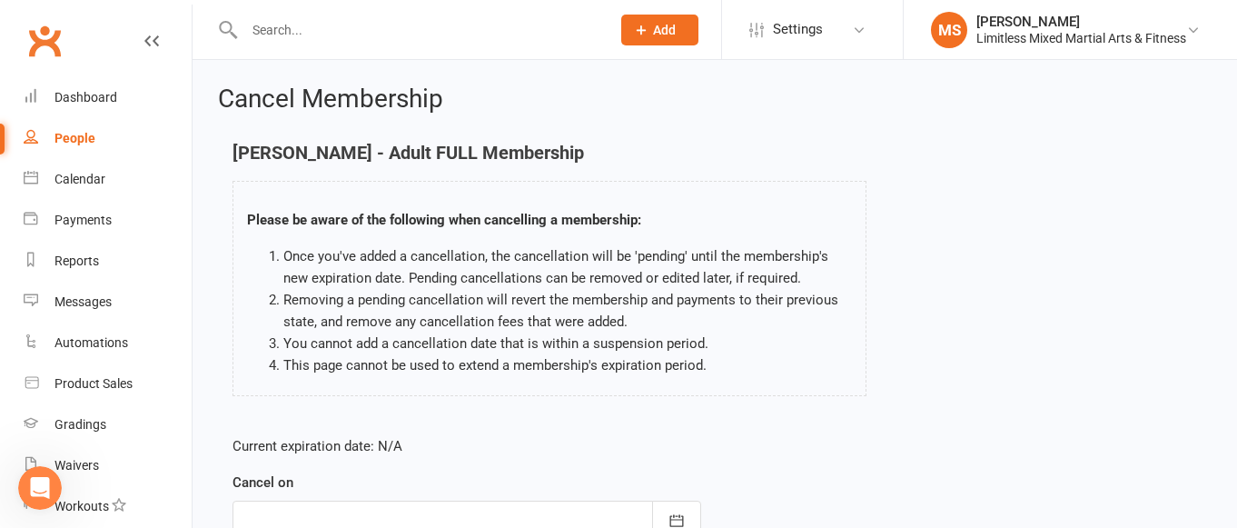
scroll to position [176, 0]
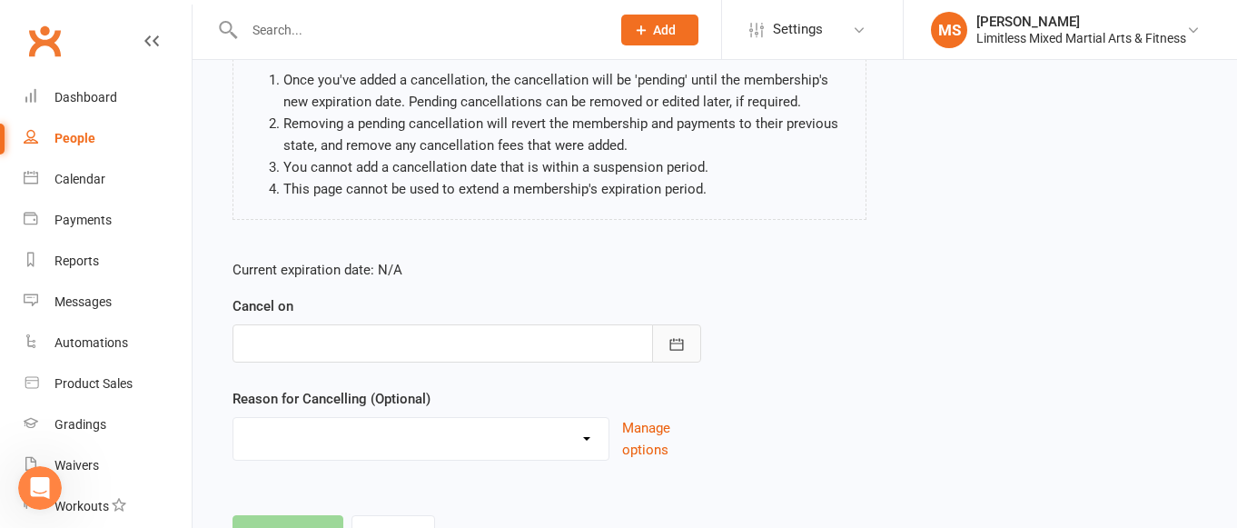
click at [663, 337] on button "button" at bounding box center [676, 343] width 49 height 38
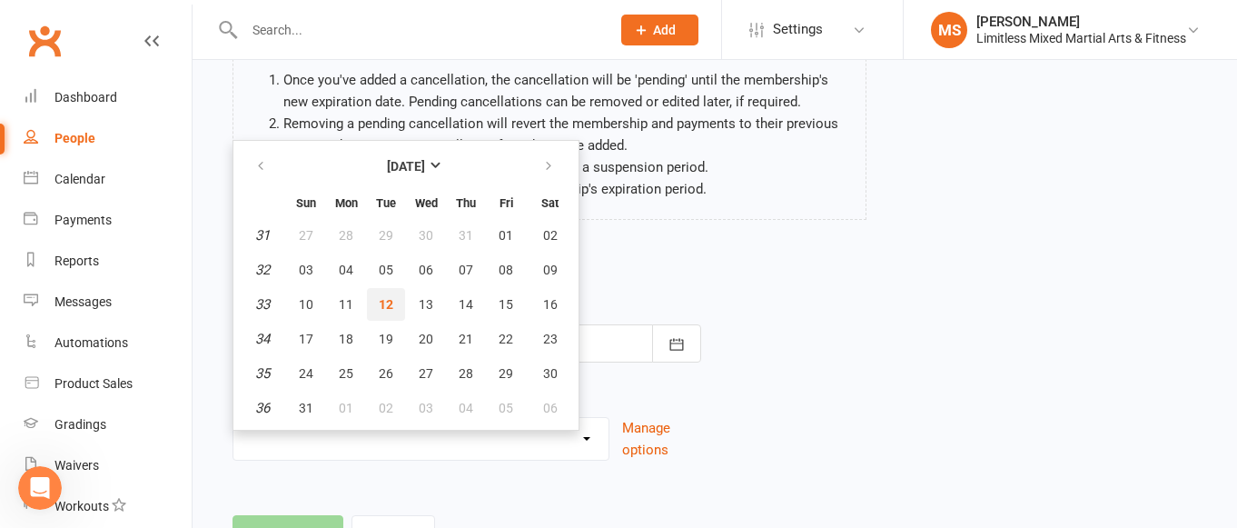
click at [385, 297] on span "12" at bounding box center [386, 304] width 15 height 15
type input "[DATE]"
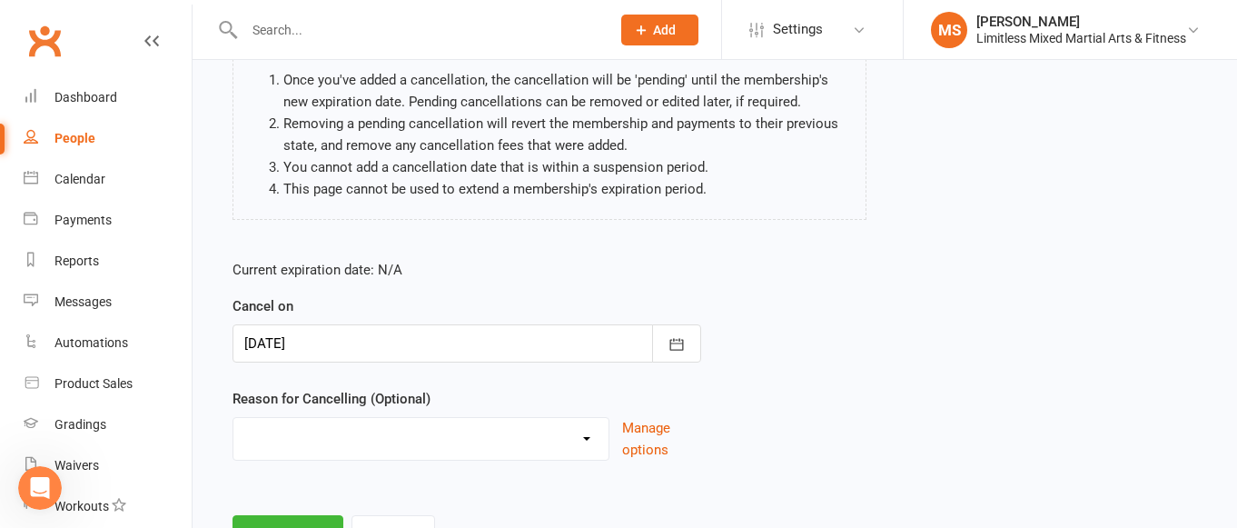
click at [569, 426] on select "Holiday Injury Lost Motivation Moved away from area Other Activites Unable to m…" at bounding box center [420, 436] width 375 height 36
select select "2"
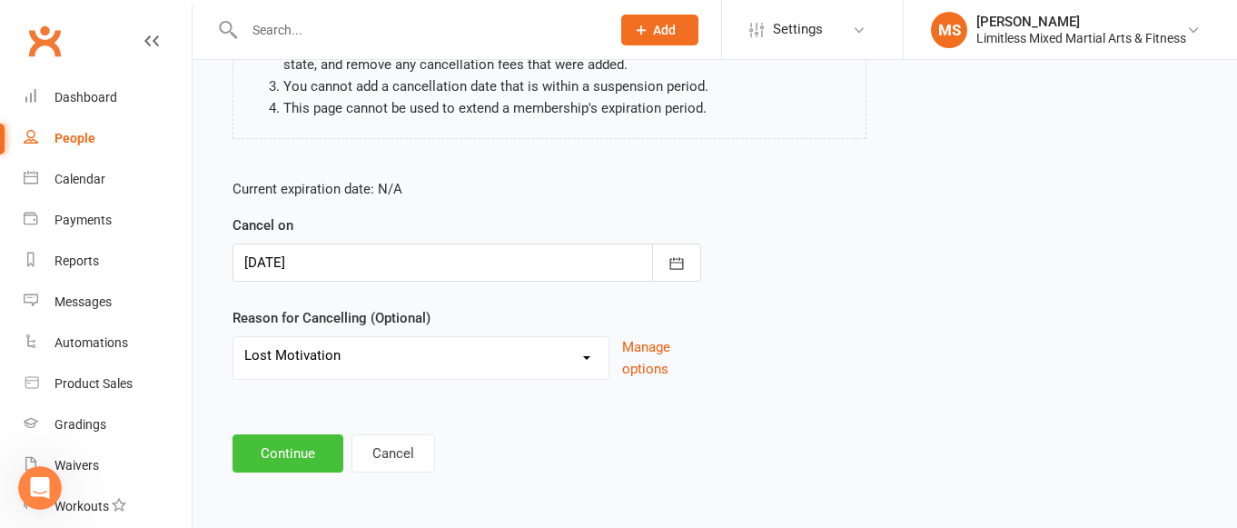
click at [292, 454] on button "Continue" at bounding box center [288, 453] width 111 height 38
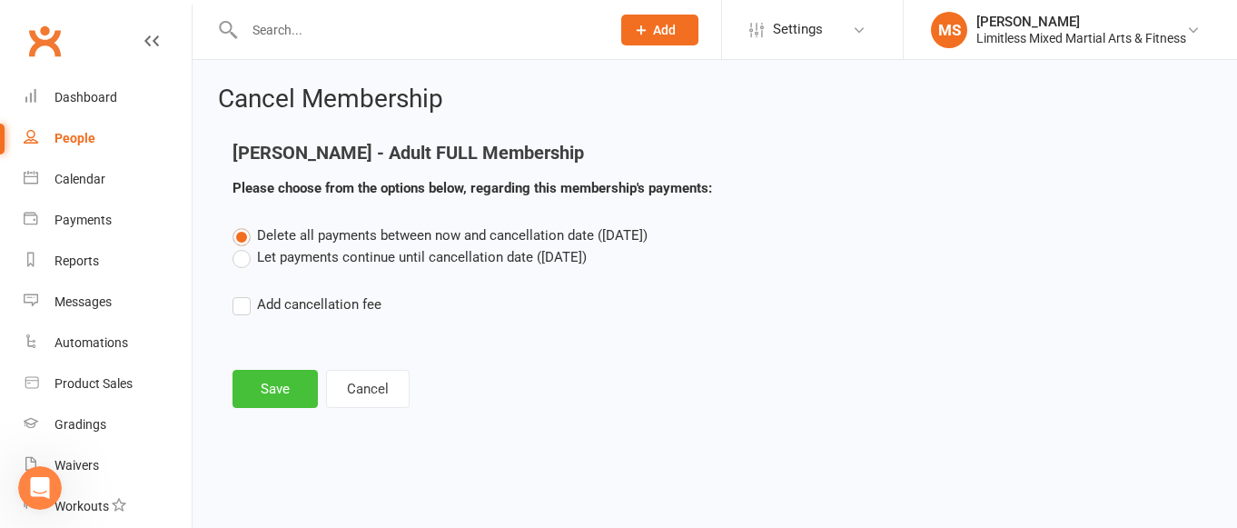
click at [289, 404] on button "Save" at bounding box center [275, 389] width 85 height 38
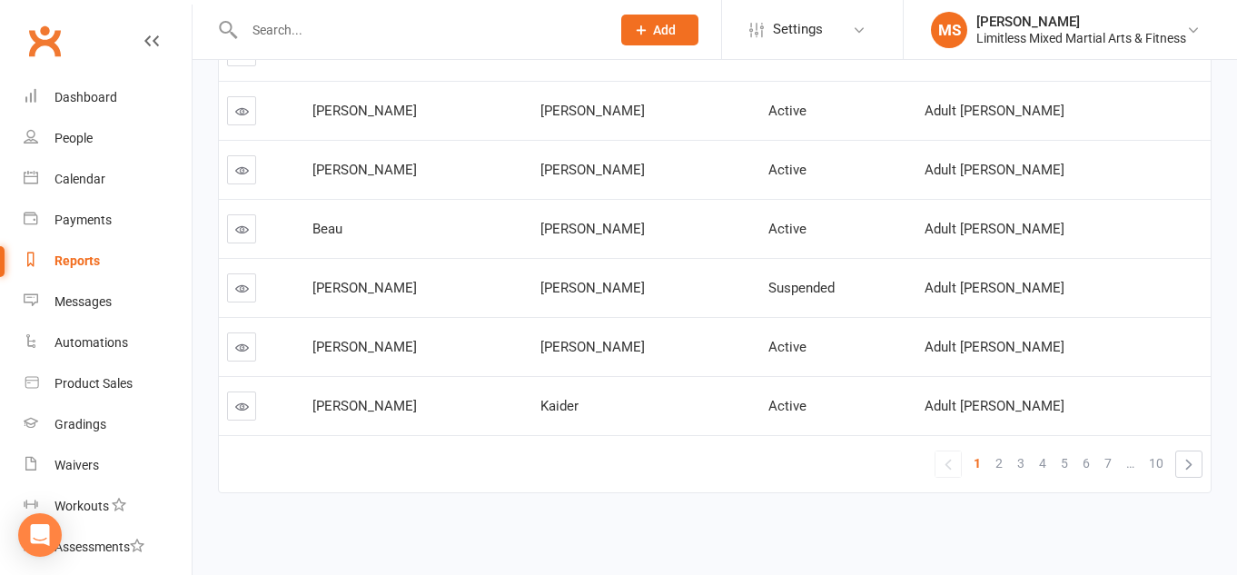
scroll to position [509, 0]
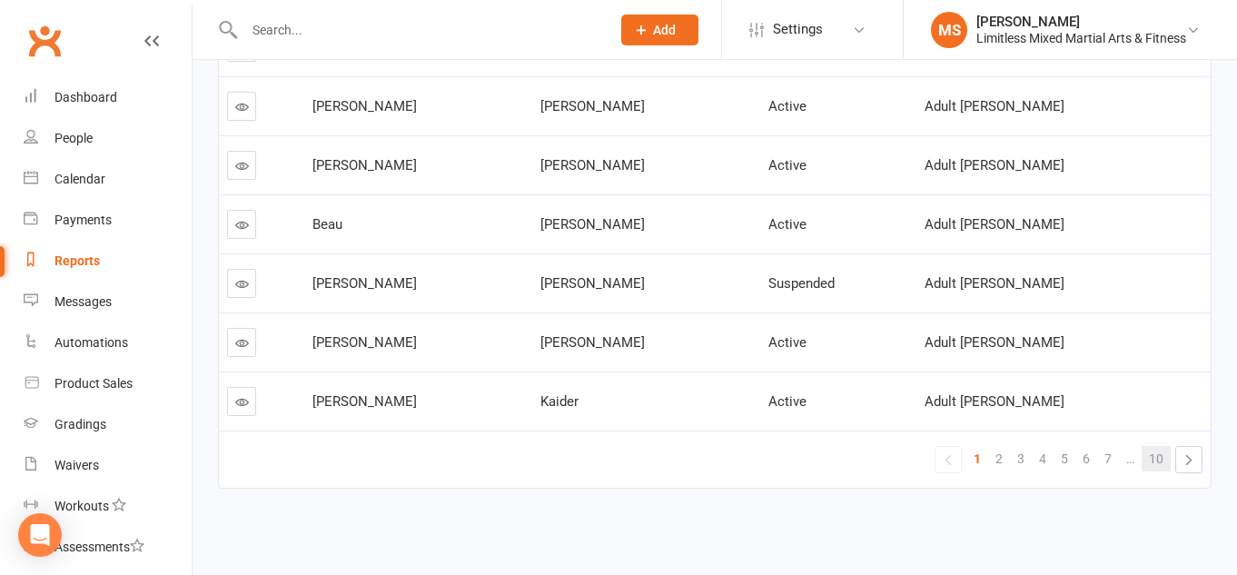
click at [1160, 460] on span "10" at bounding box center [1156, 458] width 15 height 25
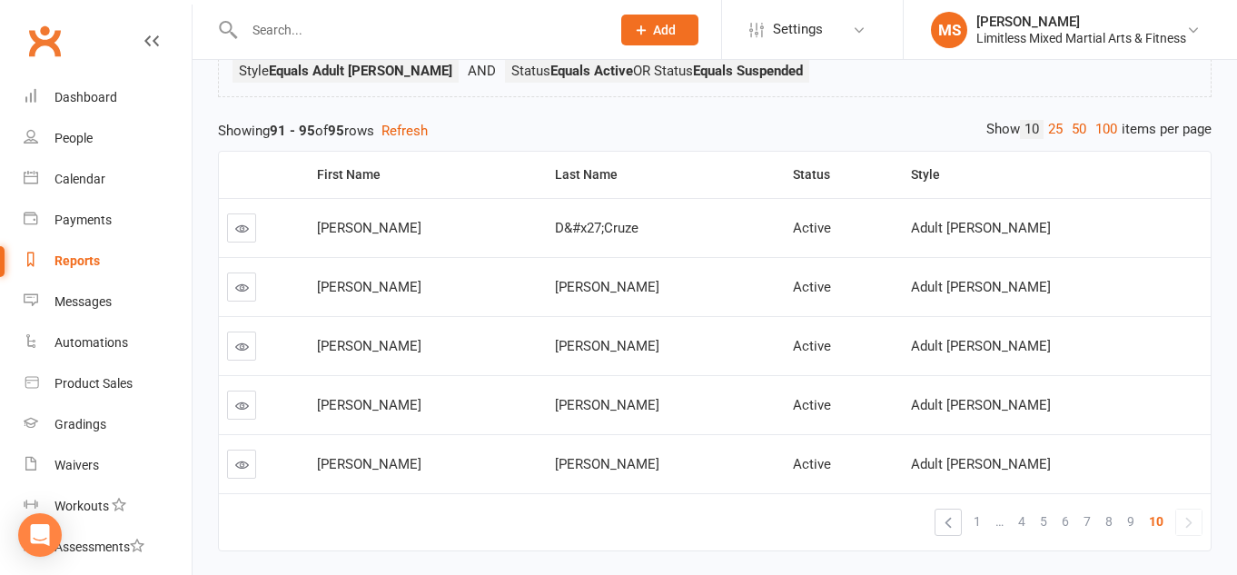
scroll to position [213, 0]
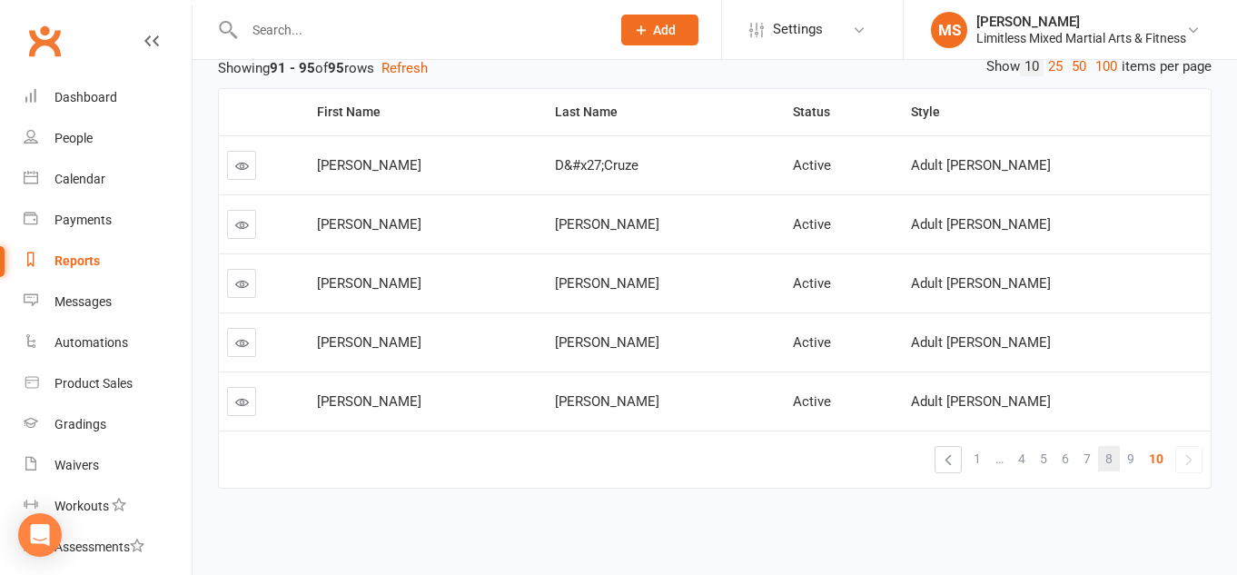
click at [1112, 461] on span "8" at bounding box center [1108, 458] width 7 height 25
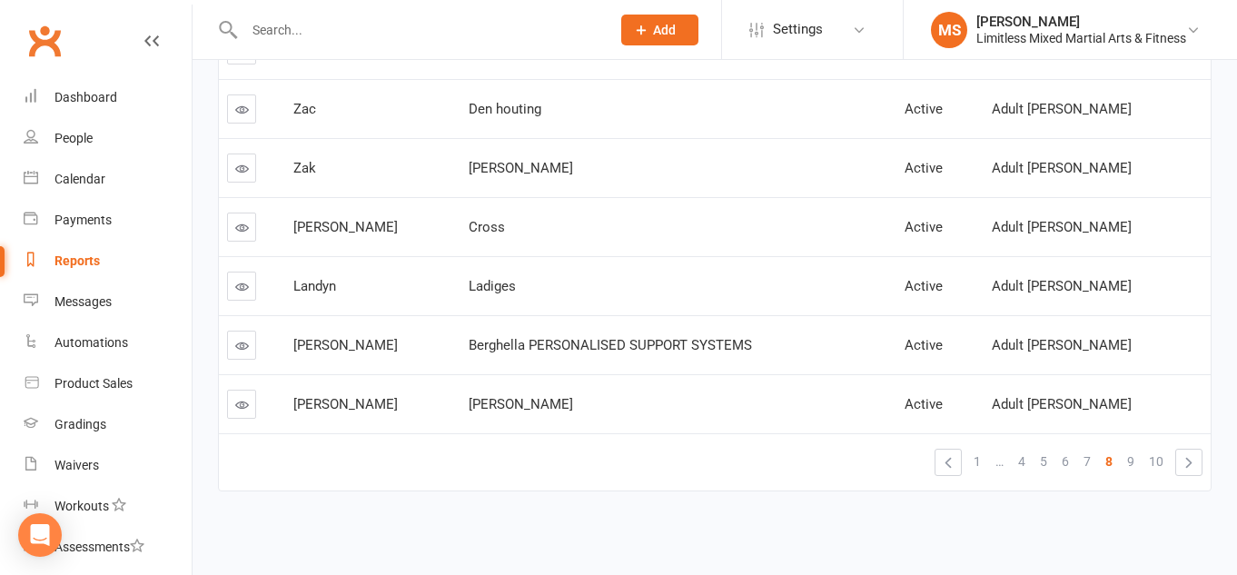
scroll to position [509, 0]
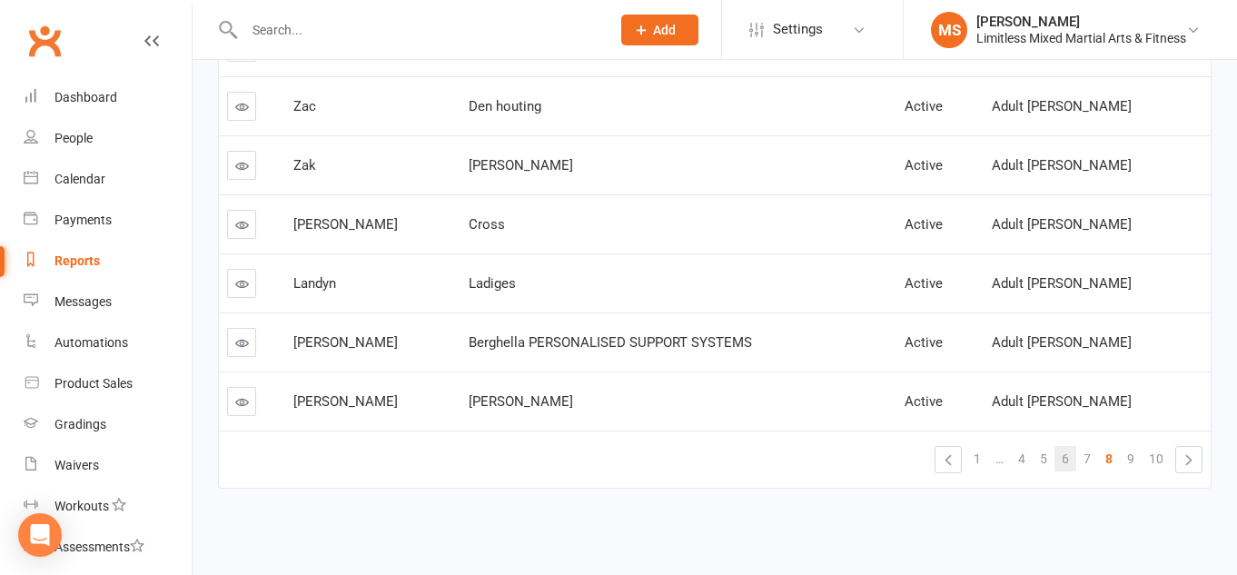
click at [1062, 460] on span "6" at bounding box center [1065, 458] width 7 height 25
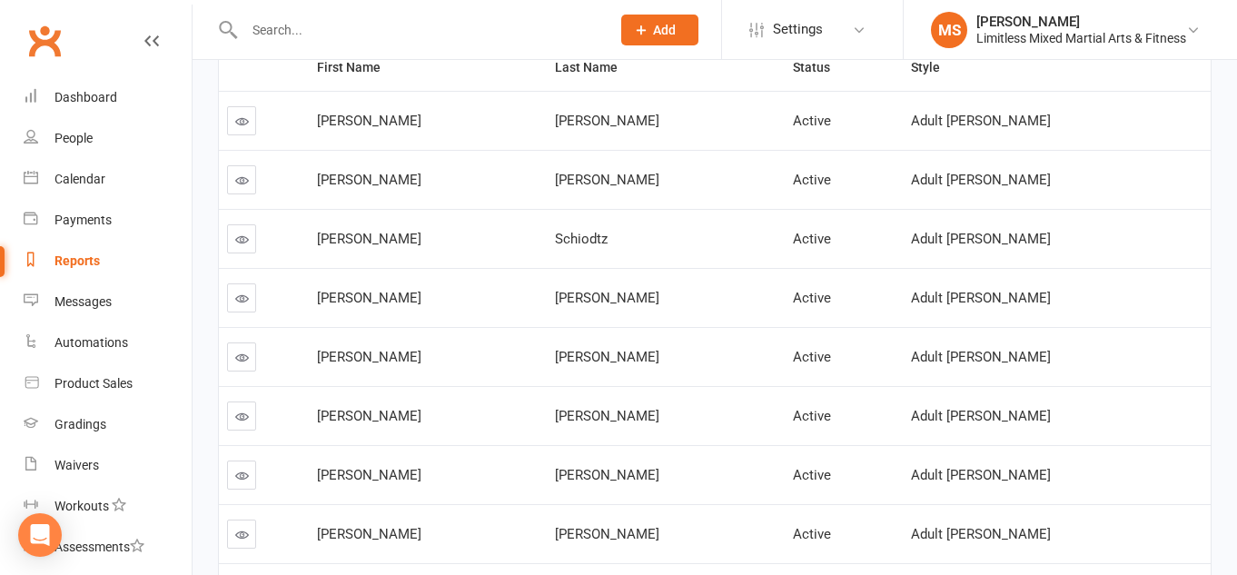
scroll to position [0, 0]
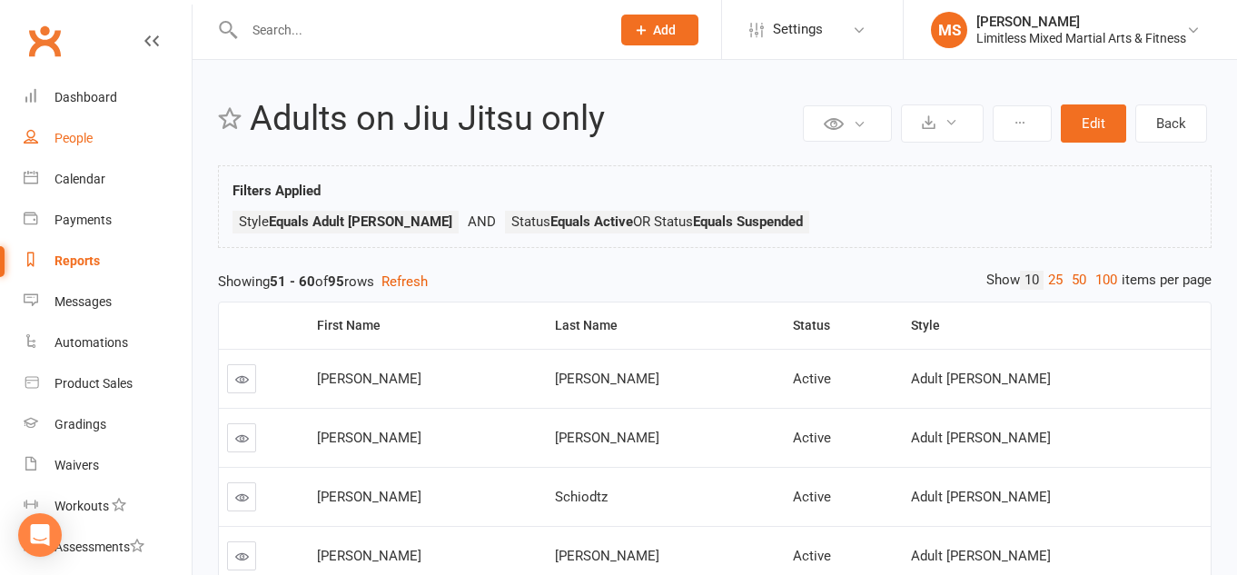
click at [75, 136] on div "People" at bounding box center [73, 138] width 38 height 15
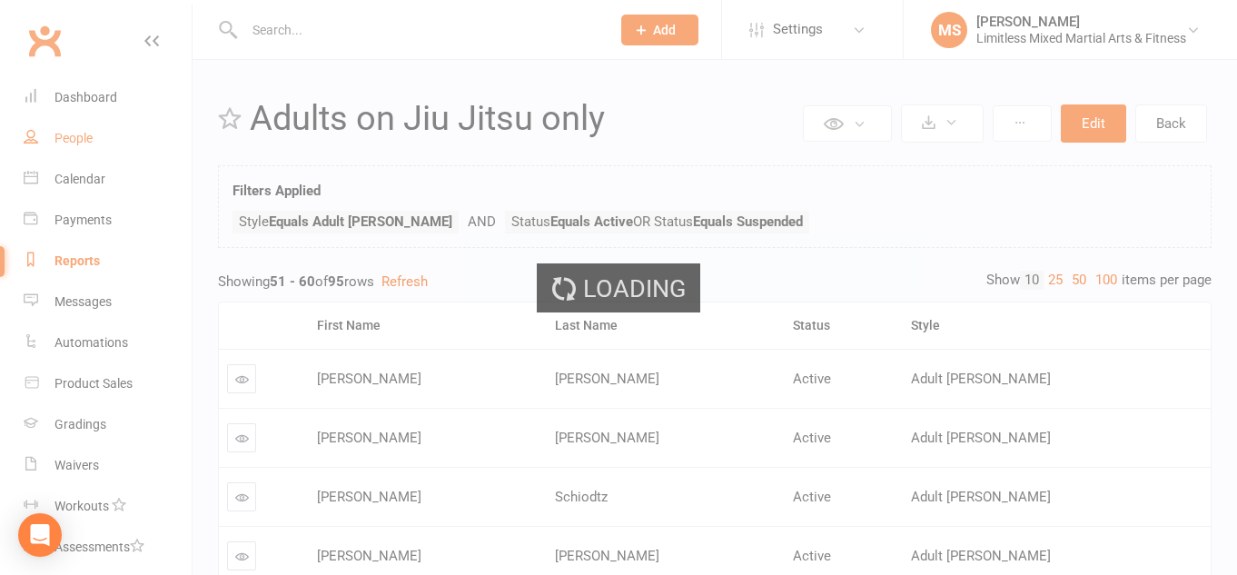
select select "100"
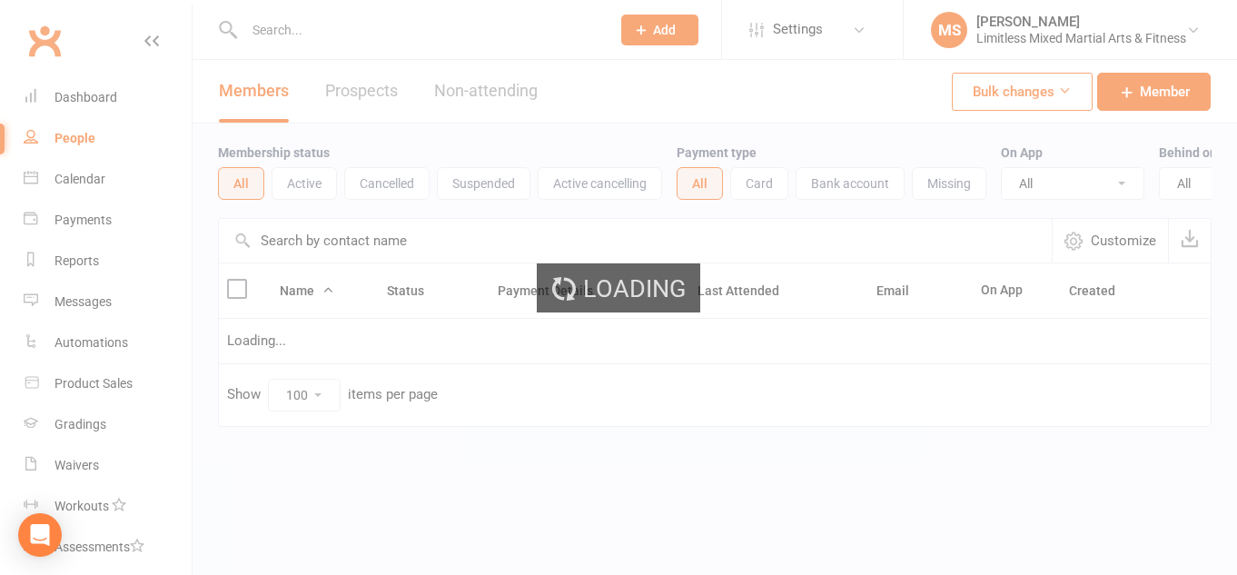
click at [279, 31] on div "Loading" at bounding box center [618, 287] width 1237 height 575
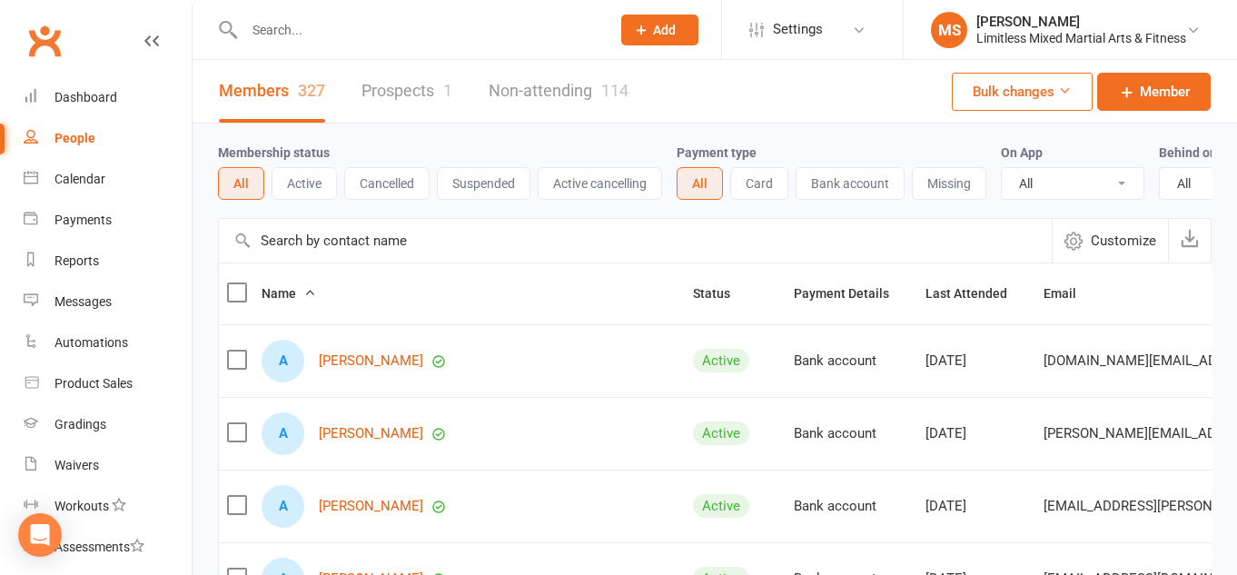
click at [289, 37] on input "text" at bounding box center [418, 29] width 359 height 25
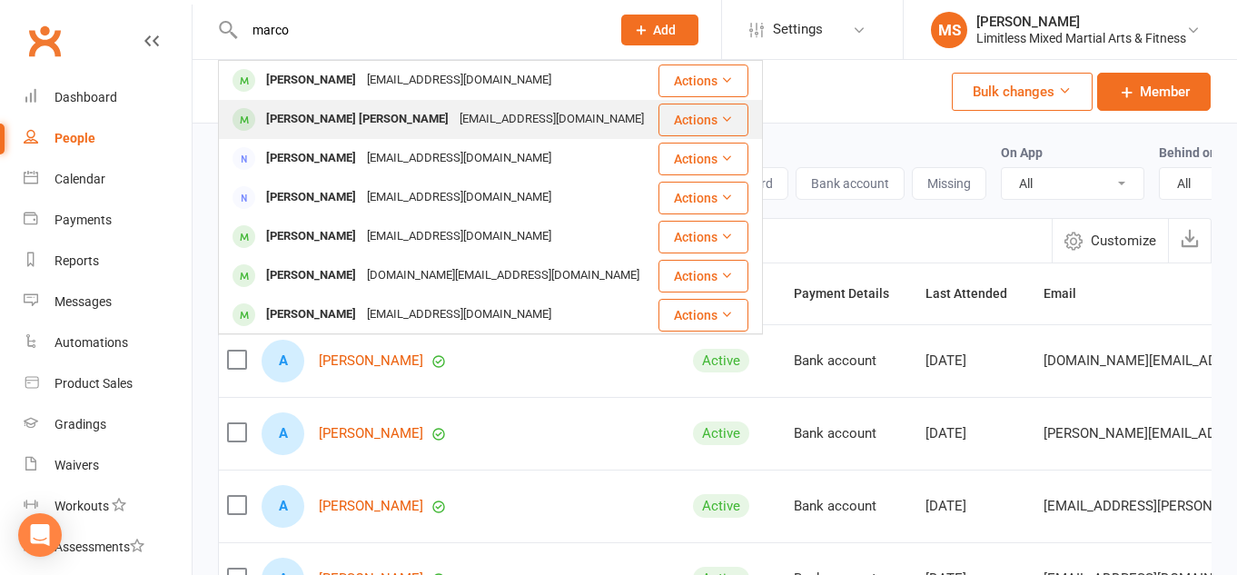
type input "marco"
click at [325, 113] on div "Marco Antonio Francese" at bounding box center [357, 119] width 193 height 26
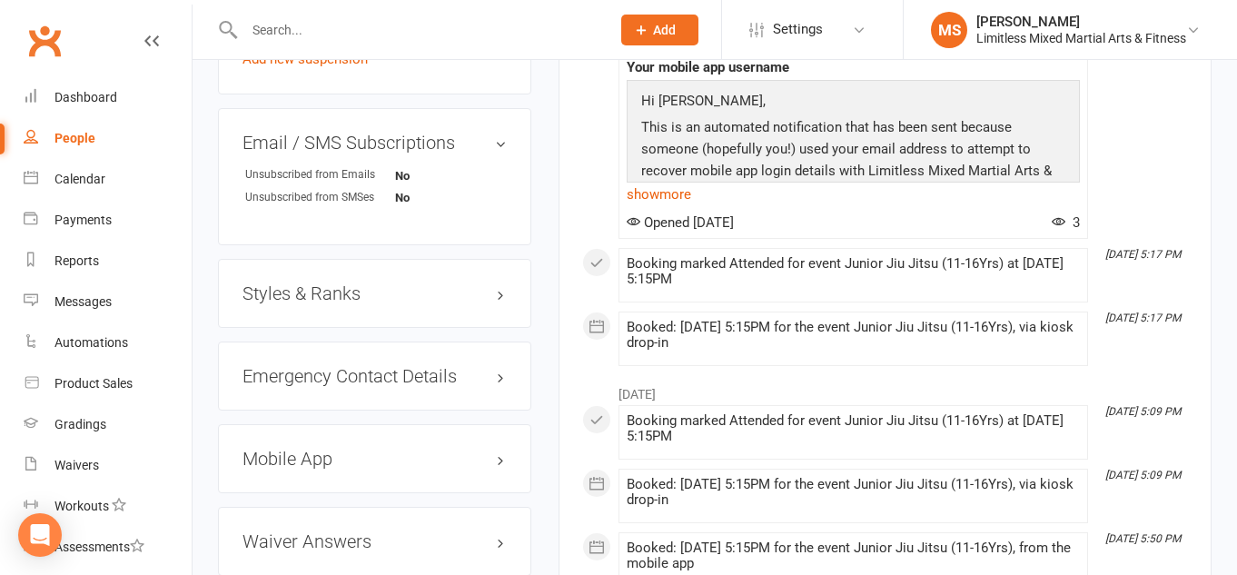
scroll to position [1230, 0]
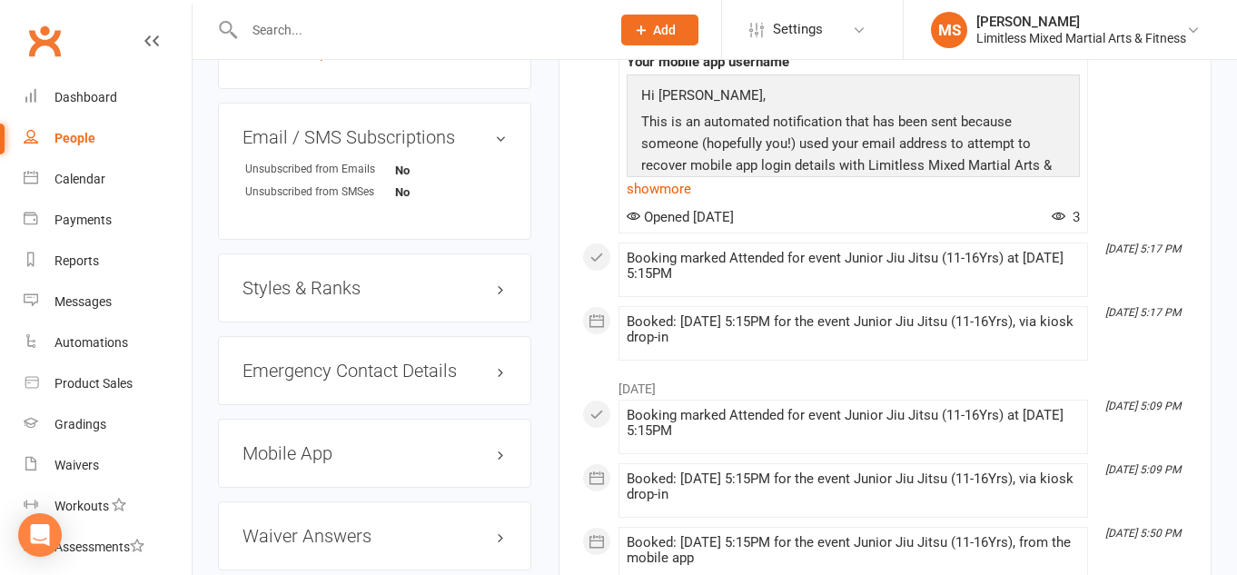
click at [342, 278] on h3 "Styles & Ranks" at bounding box center [375, 288] width 264 height 20
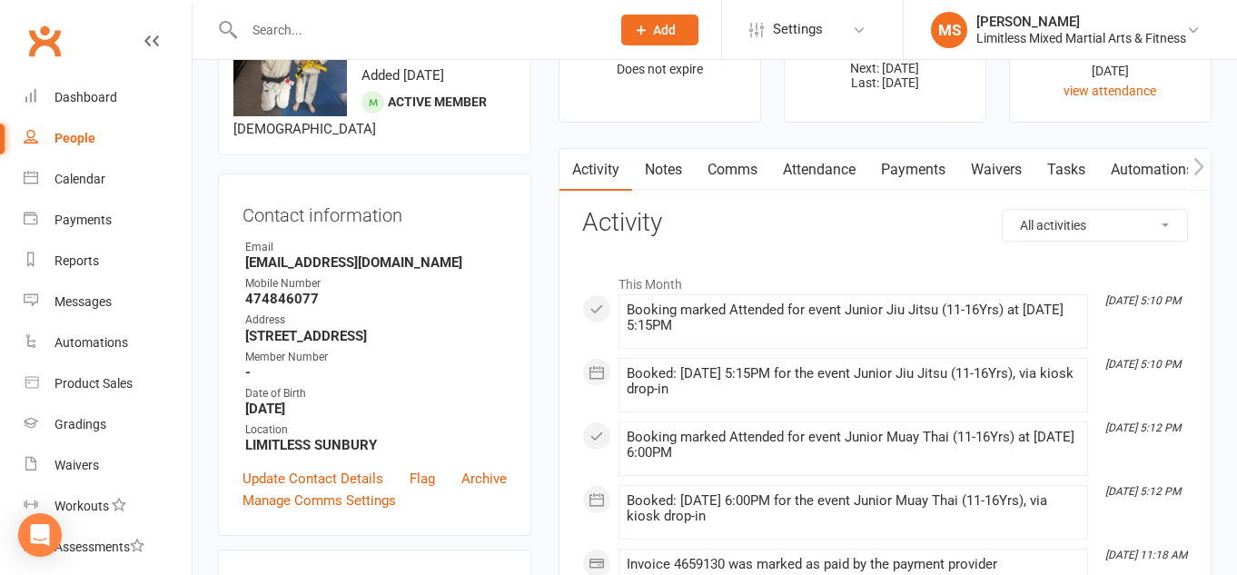
scroll to position [0, 0]
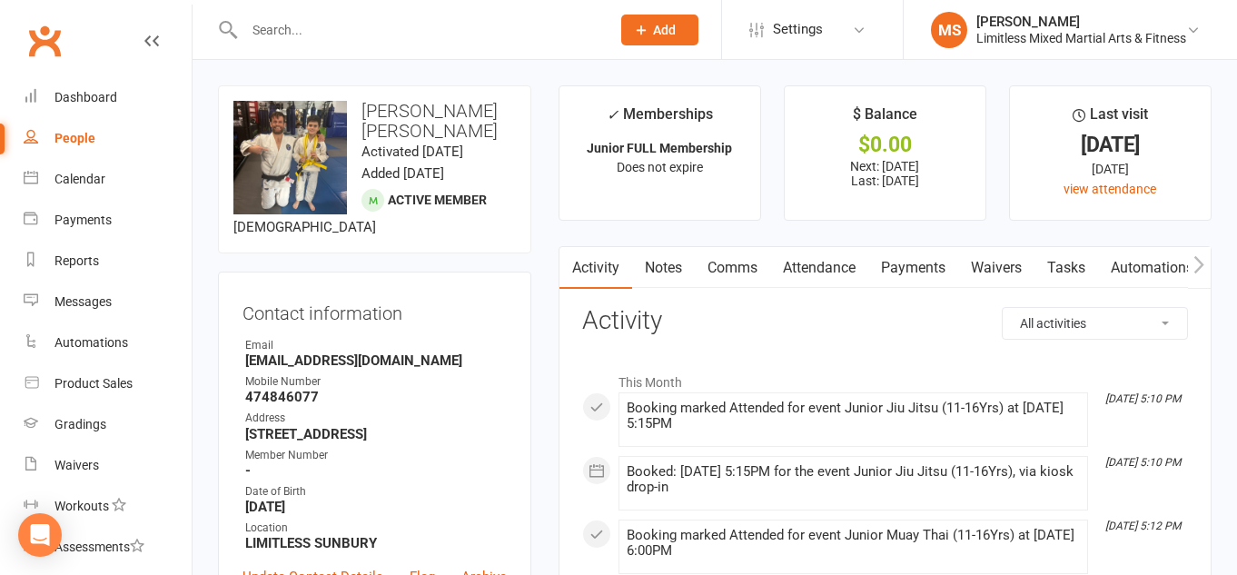
click at [308, 15] on div at bounding box center [408, 29] width 380 height 59
click at [283, 36] on input "text" at bounding box center [418, 29] width 359 height 25
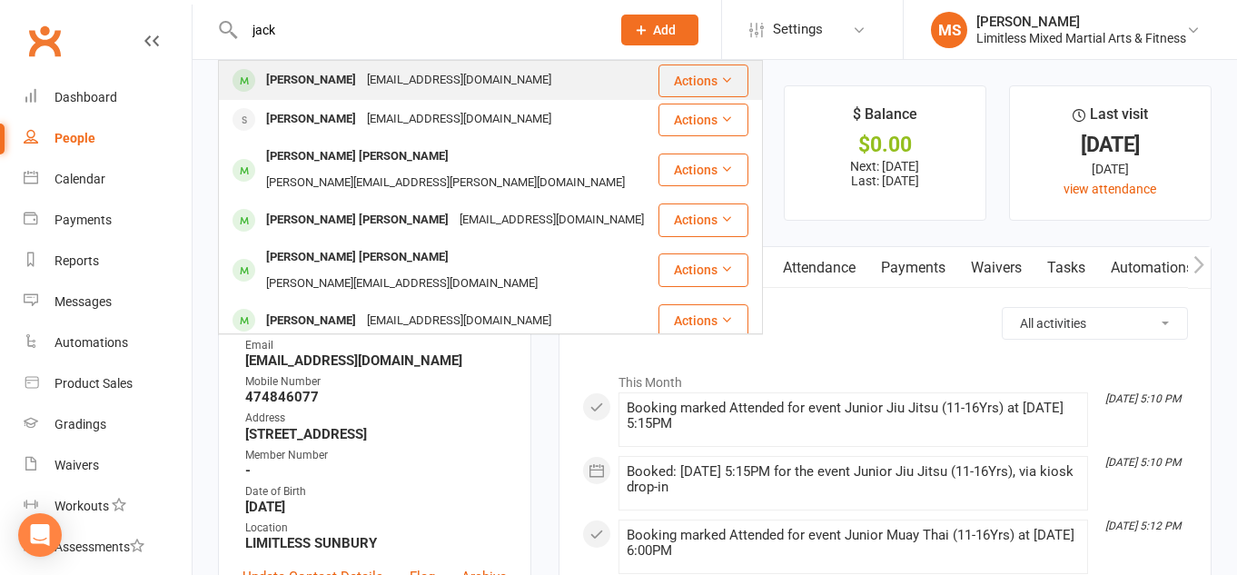
type input "jack"
click at [362, 81] on div "kristic_m@yahoo.com" at bounding box center [459, 80] width 195 height 26
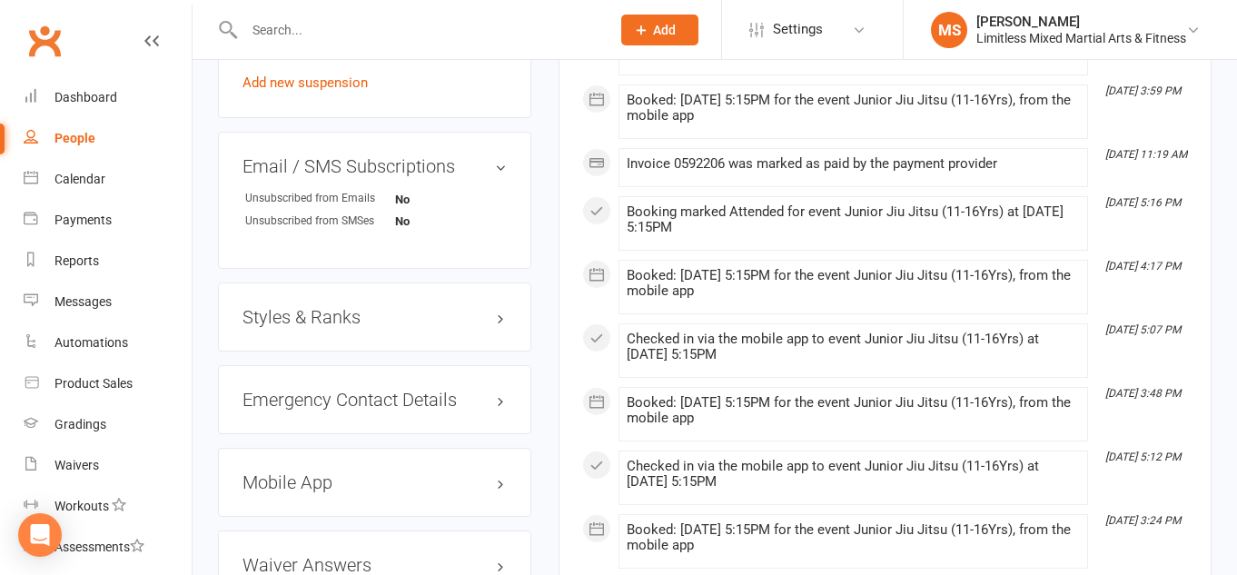
scroll to position [1228, 0]
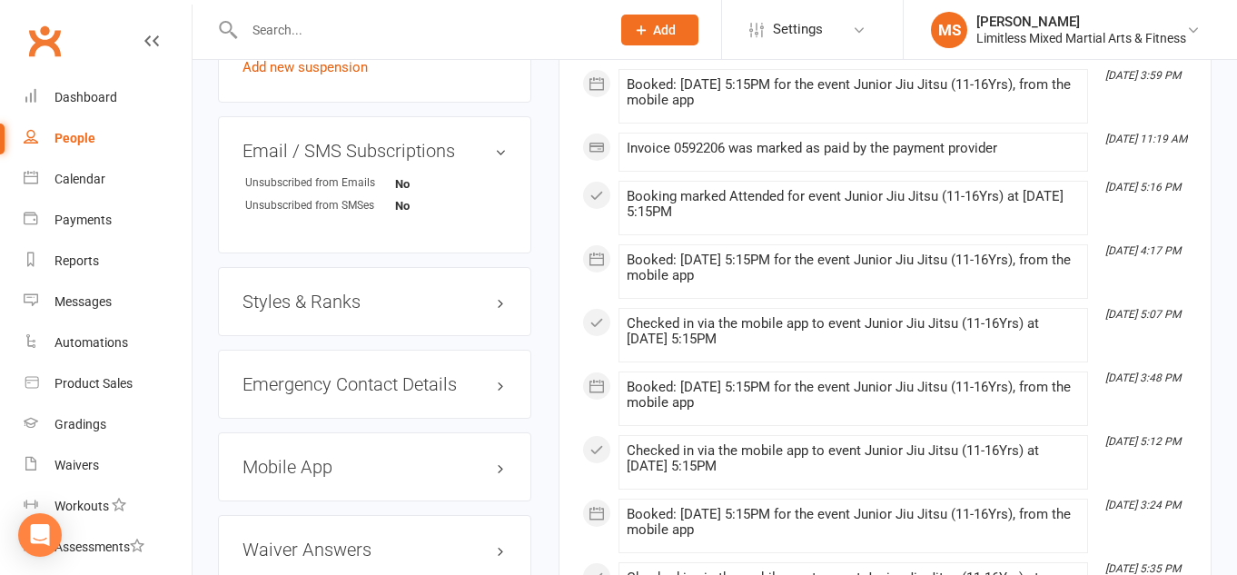
click at [332, 304] on h3 "Styles & Ranks" at bounding box center [375, 302] width 264 height 20
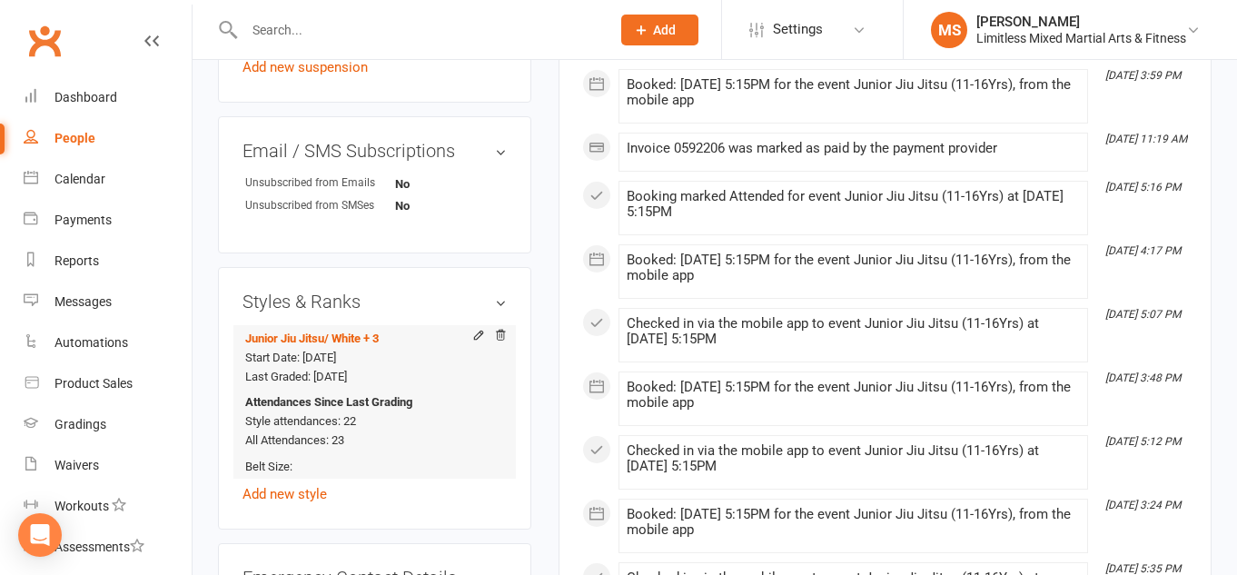
click at [356, 427] on div "Attendances Since Last Grading Style attendances: 22 All Attendances: 23" at bounding box center [371, 421] width 253 height 57
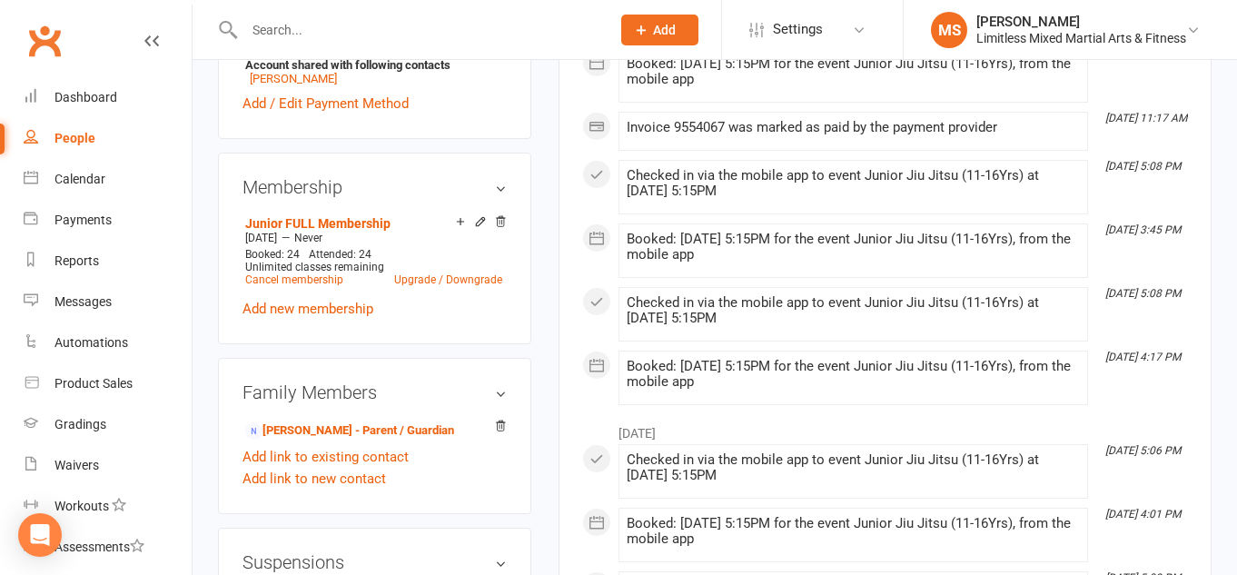
scroll to position [650, 0]
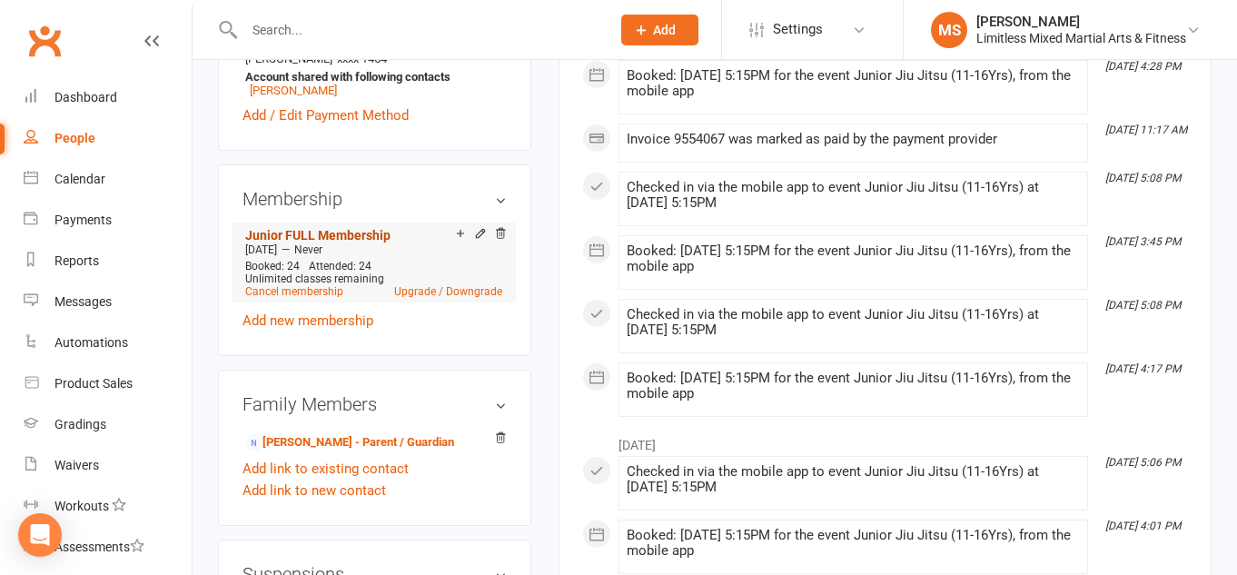
click at [314, 233] on link "Junior FULL Membership" at bounding box center [317, 235] width 145 height 15
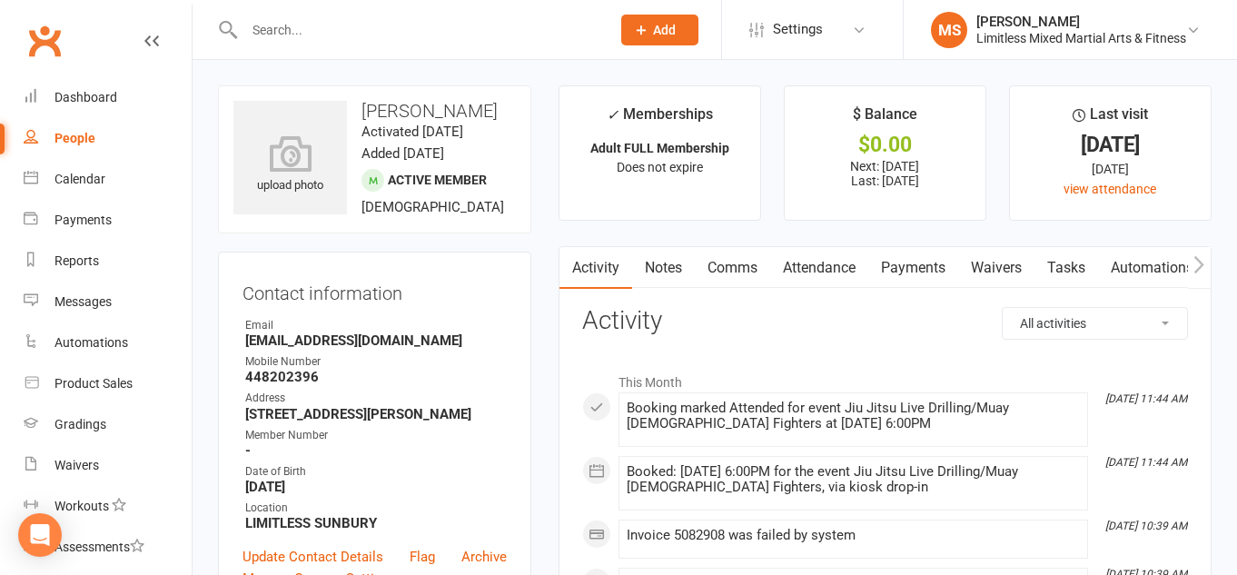
click at [913, 262] on link "Payments" at bounding box center [913, 268] width 90 height 42
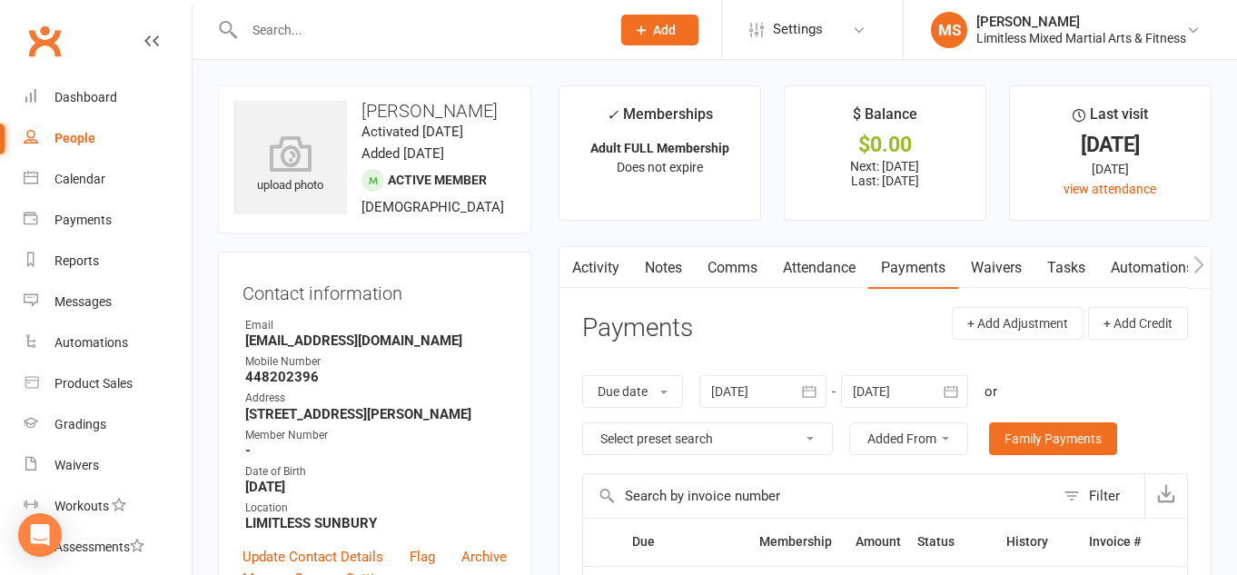
click at [753, 392] on div at bounding box center [762, 391] width 127 height 33
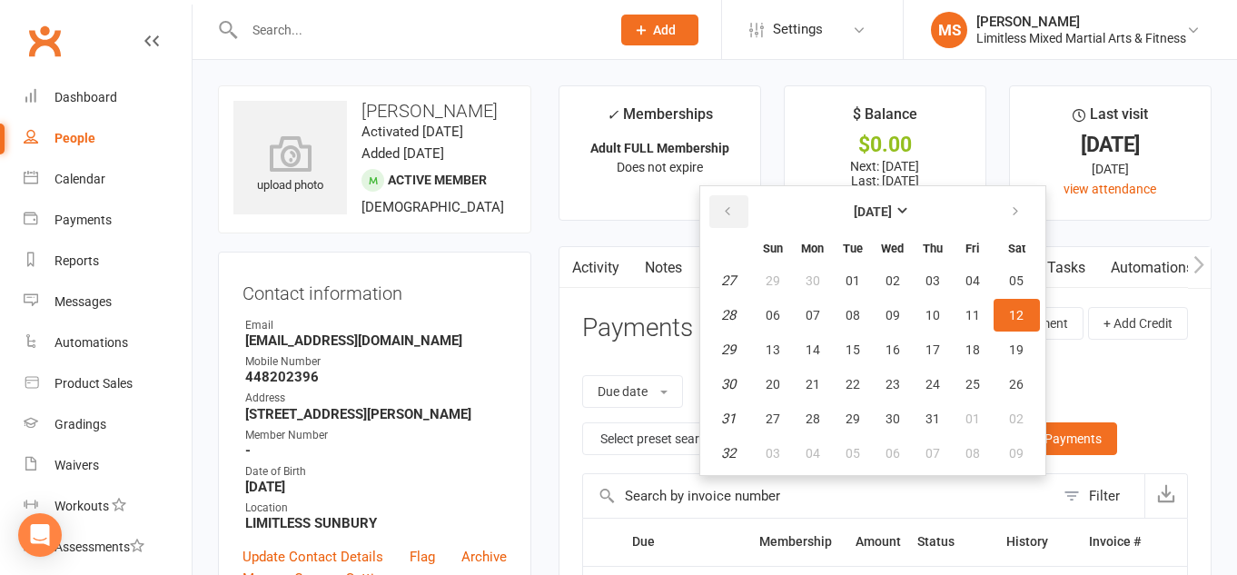
click at [734, 208] on icon "button" at bounding box center [727, 211] width 13 height 15
click at [727, 212] on icon "button" at bounding box center [727, 211] width 13 height 15
click at [962, 348] on button "16" at bounding box center [973, 349] width 38 height 33
type input "16 May 2025"
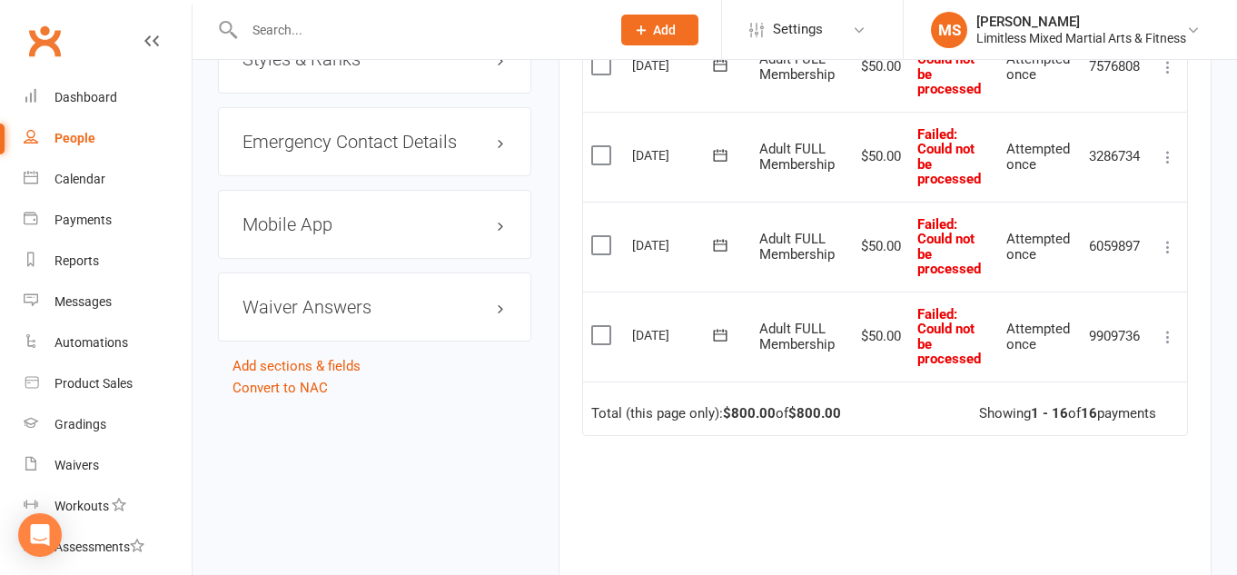
scroll to position [1499, 0]
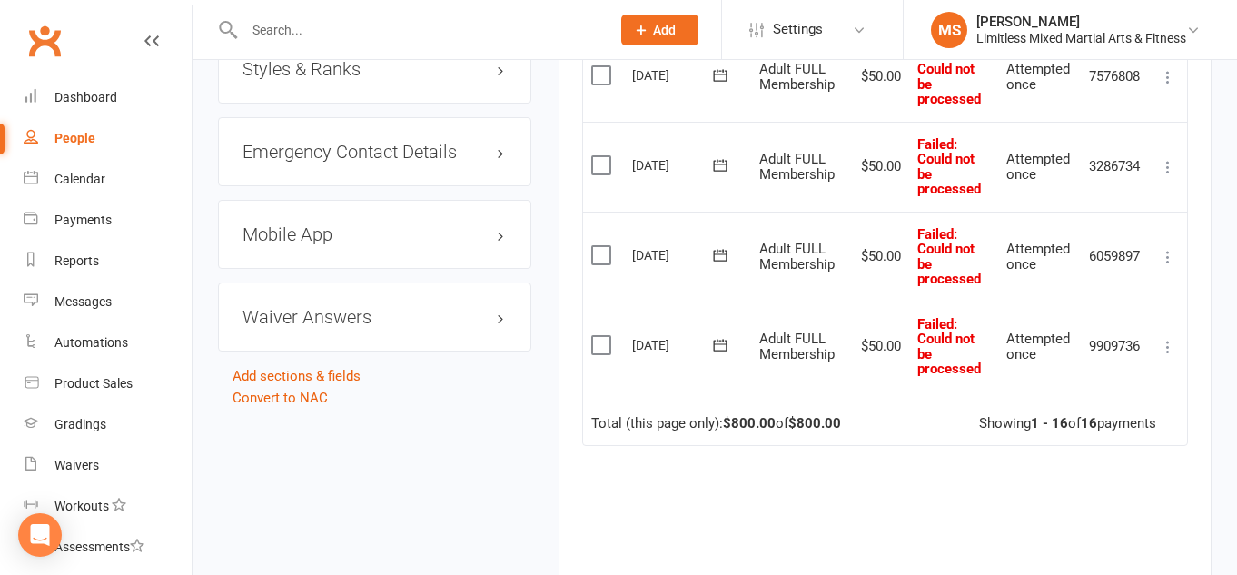
click at [1177, 340] on icon at bounding box center [1168, 347] width 18 height 18
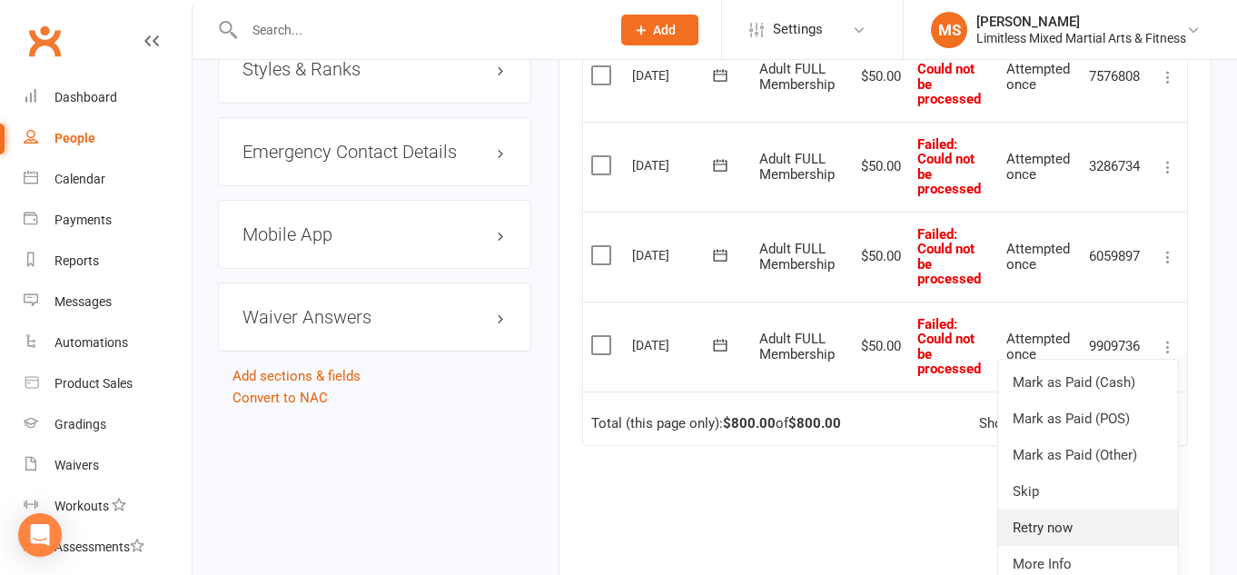
click at [1070, 516] on link "Retry now" at bounding box center [1088, 528] width 180 height 36
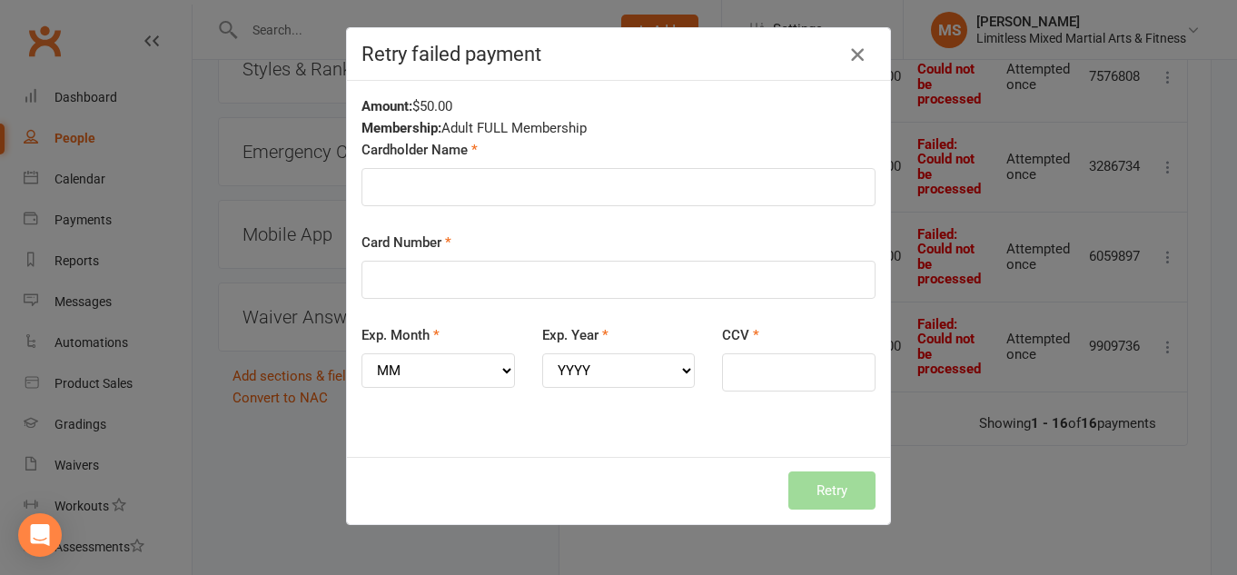
click at [854, 57] on icon "button" at bounding box center [858, 55] width 22 height 22
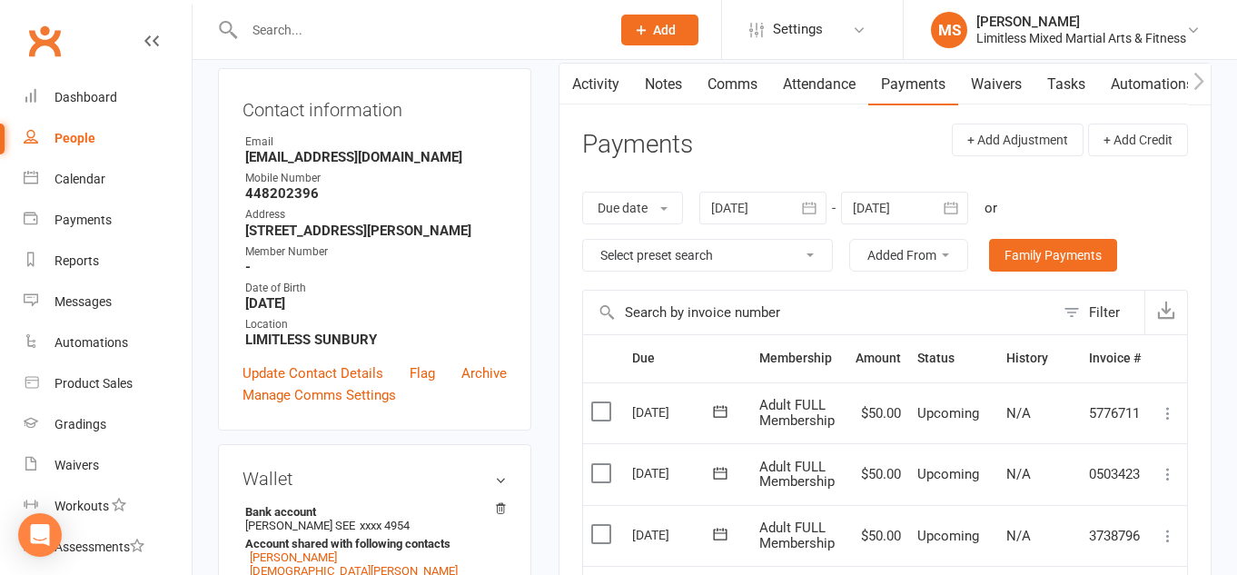
scroll to position [0, 0]
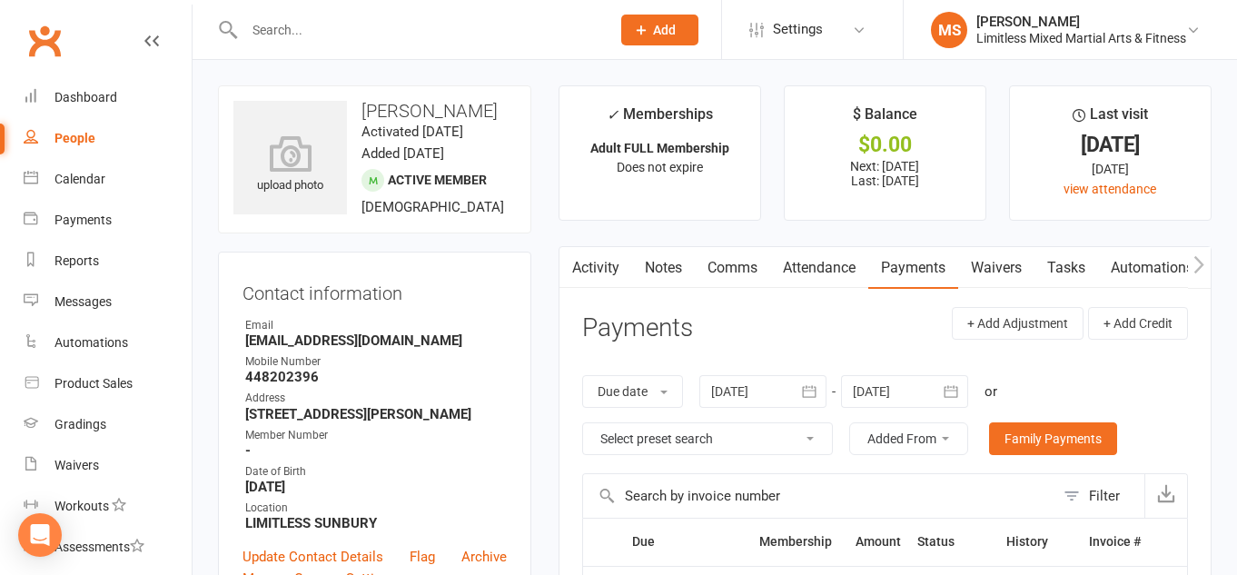
click at [369, 27] on input "text" at bounding box center [418, 29] width 359 height 25
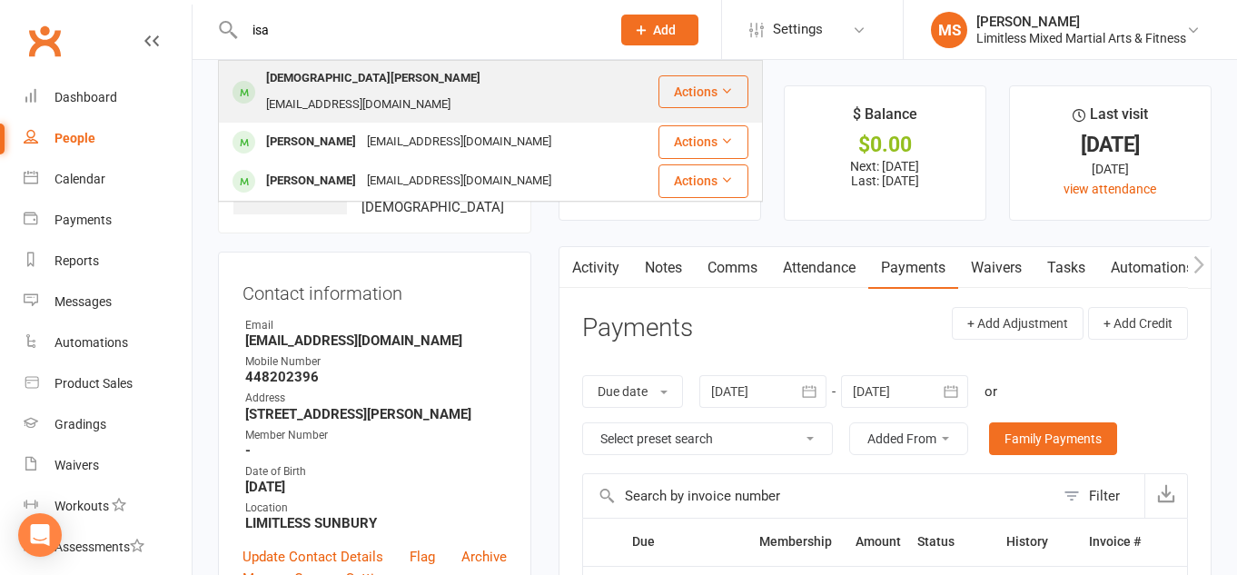
type input "isa"
click at [342, 92] on div "[EMAIL_ADDRESS][DOMAIN_NAME]" at bounding box center [358, 105] width 195 height 26
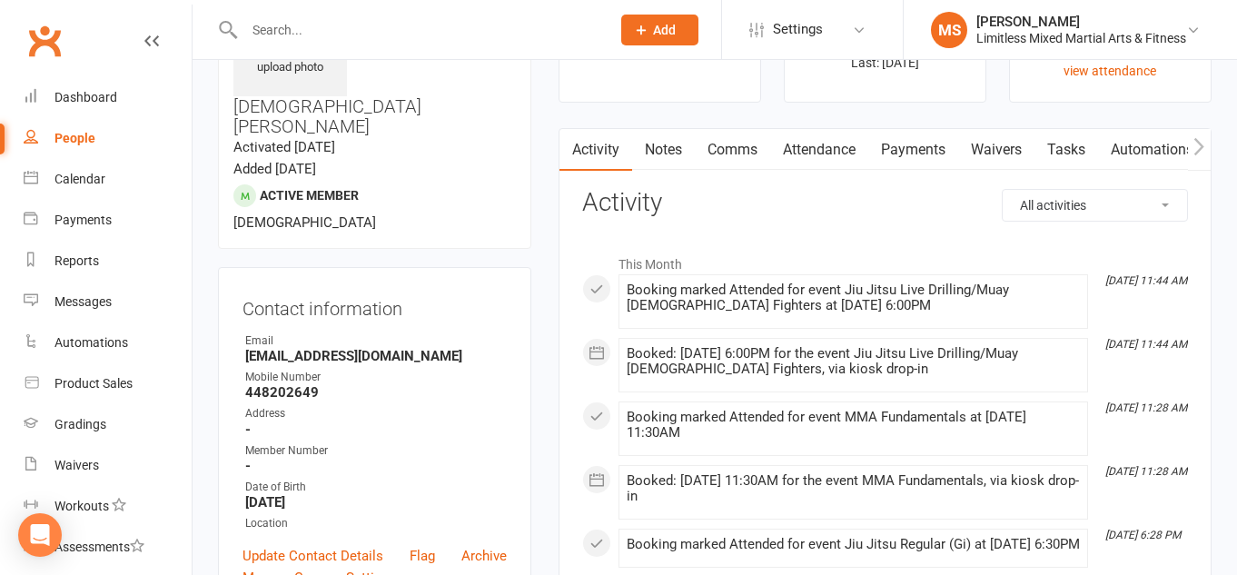
scroll to position [129, 0]
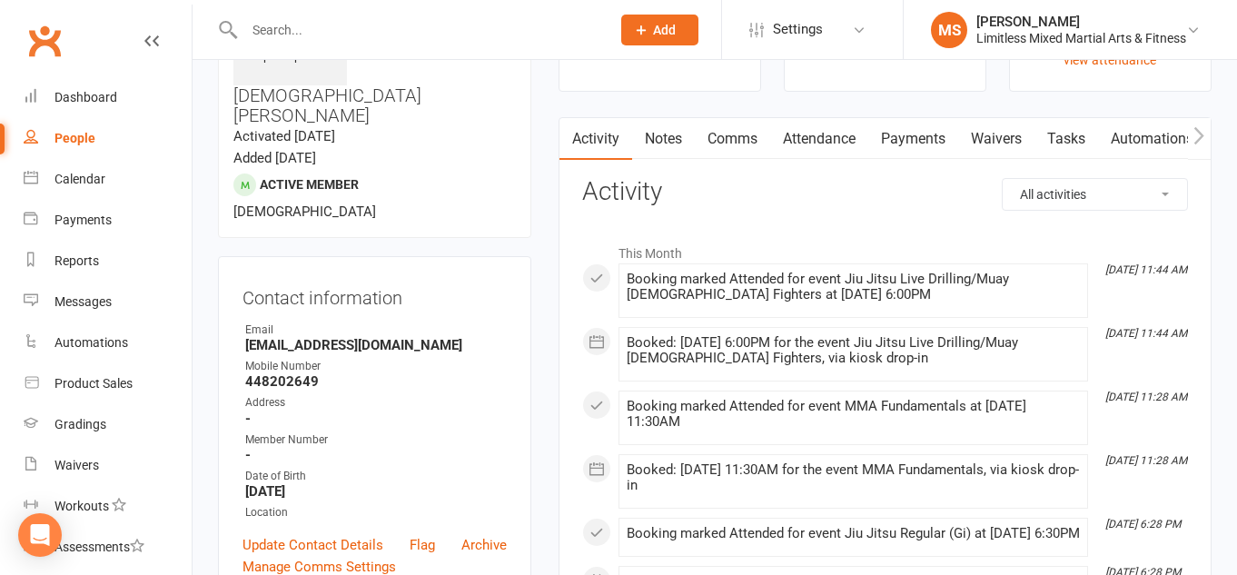
click at [924, 140] on link "Payments" at bounding box center [913, 139] width 90 height 42
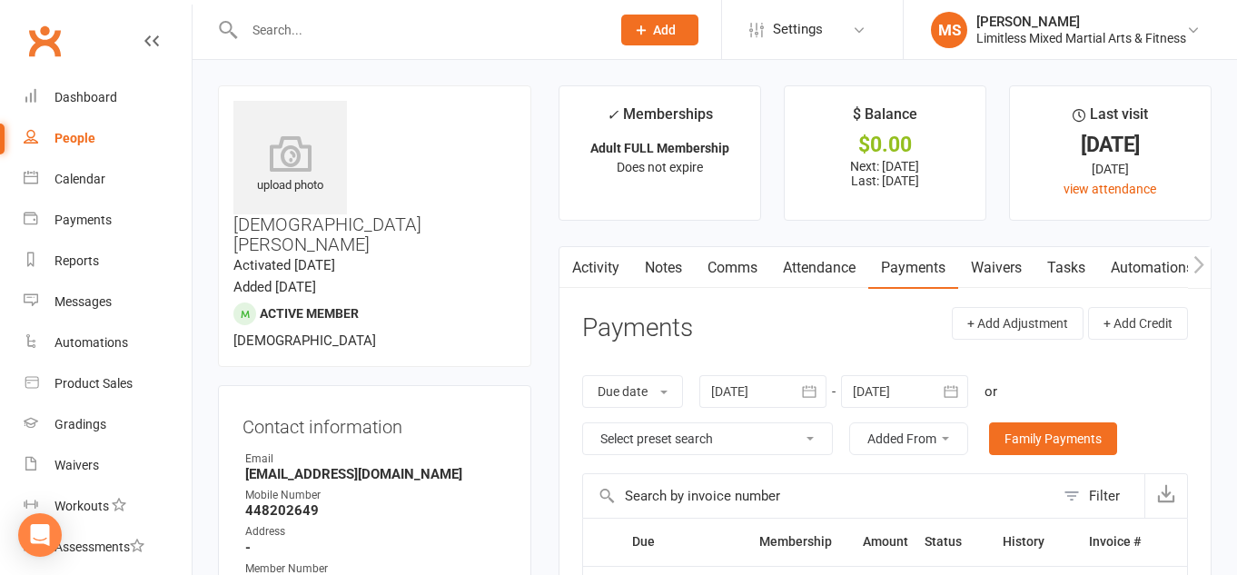
click at [322, 35] on input "text" at bounding box center [418, 29] width 359 height 25
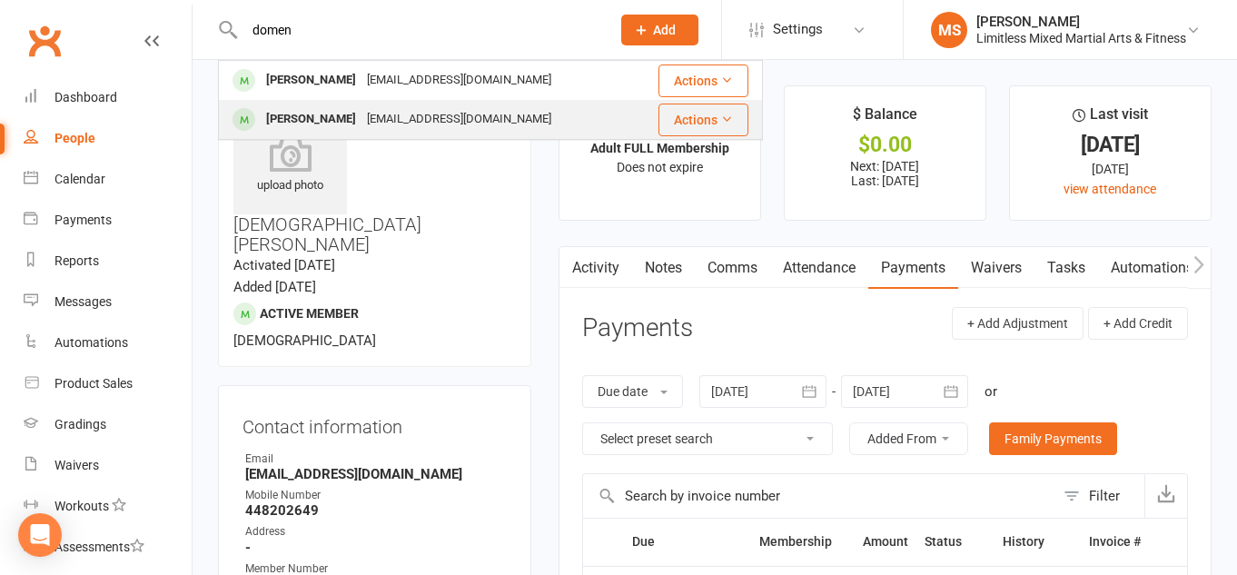
type input "domen"
click at [313, 122] on div "[PERSON_NAME]" at bounding box center [311, 119] width 101 height 26
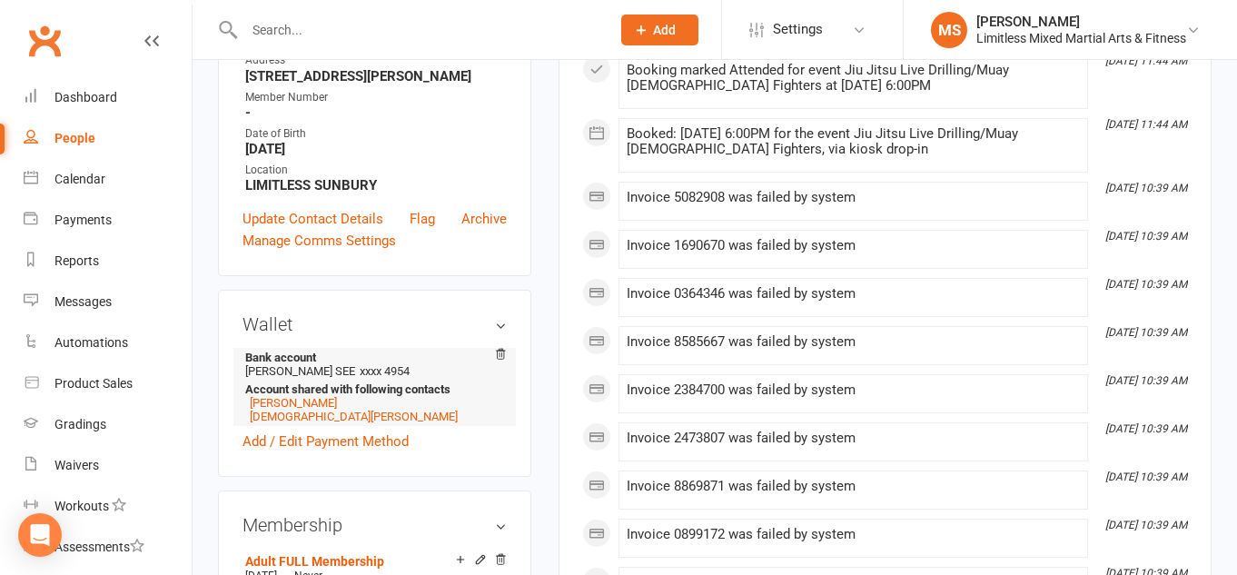
scroll to position [343, 0]
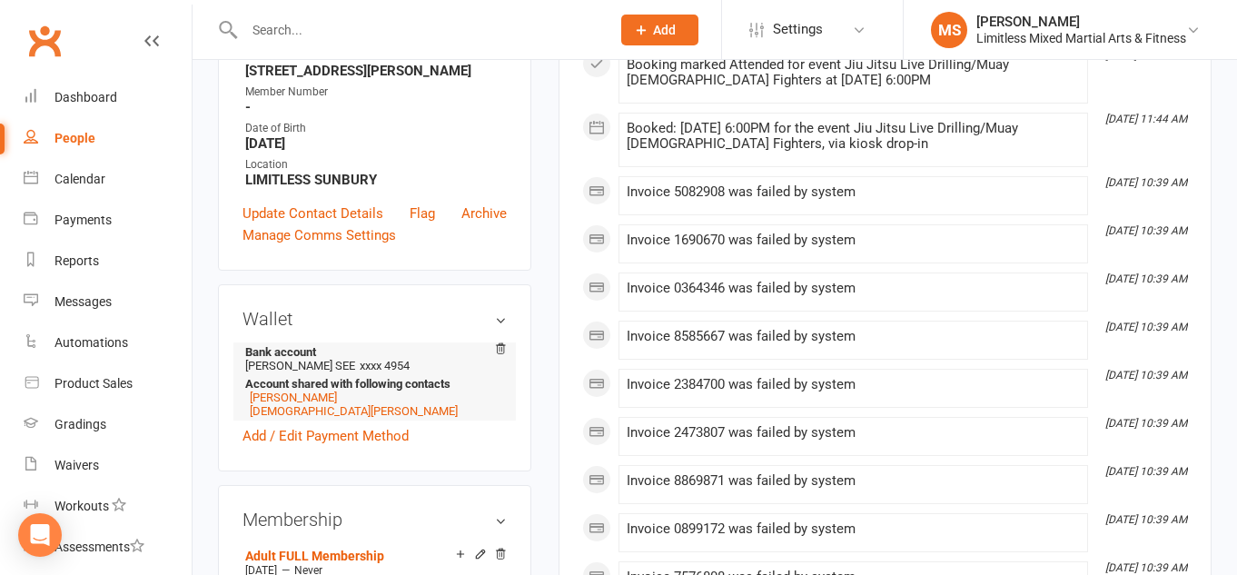
click at [360, 366] on span "xxxx 4954" at bounding box center [385, 366] width 50 height 14
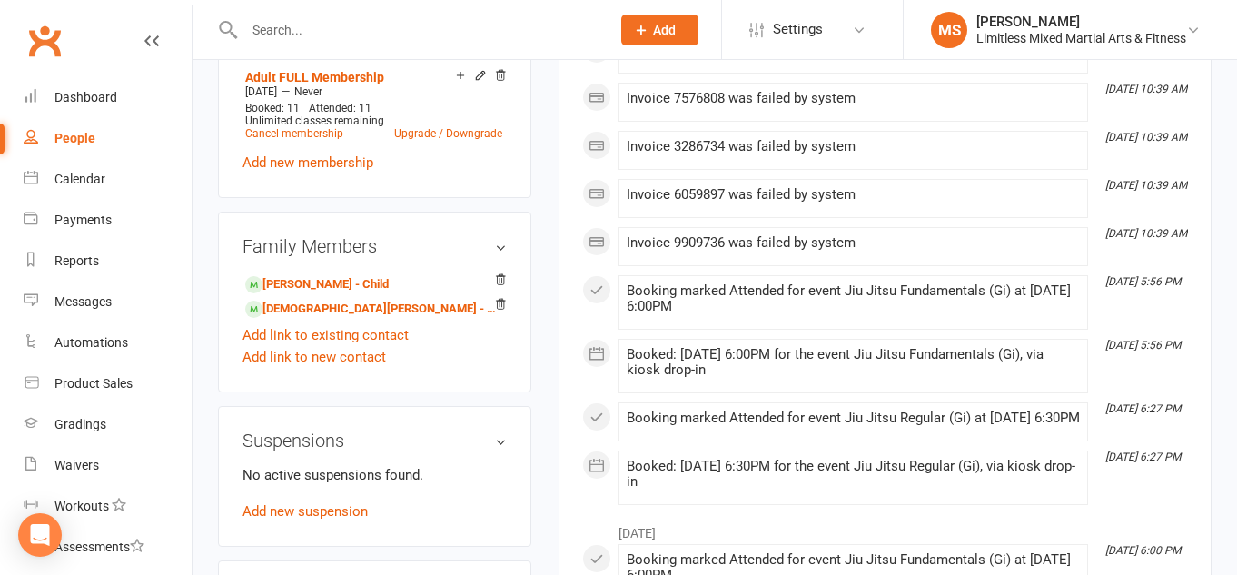
scroll to position [0, 0]
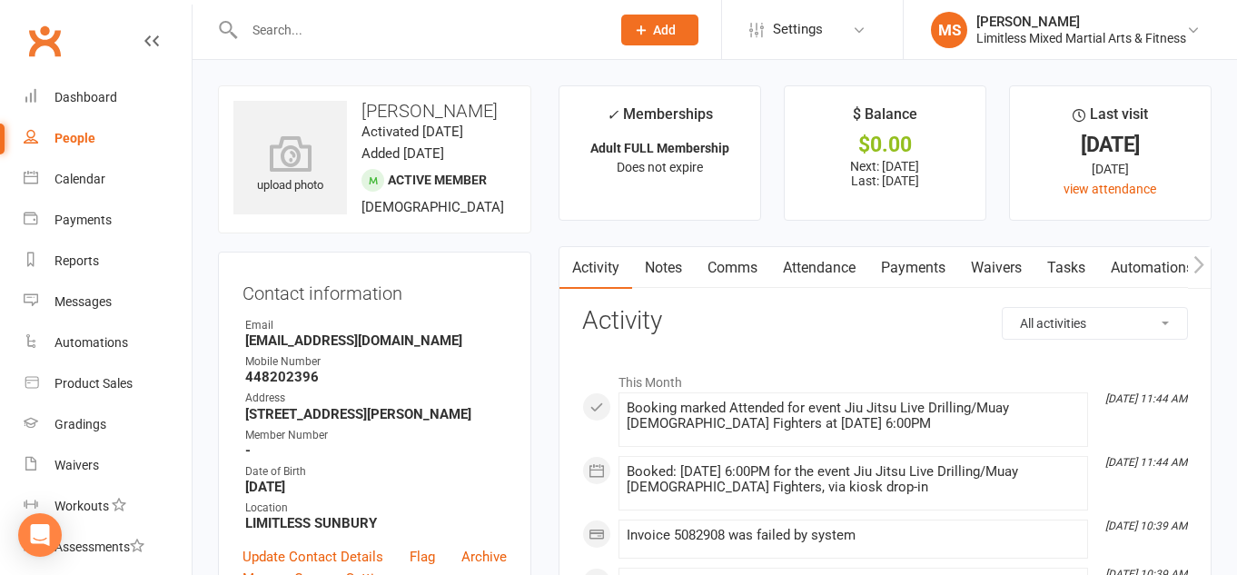
click at [914, 268] on link "Payments" at bounding box center [913, 268] width 90 height 42
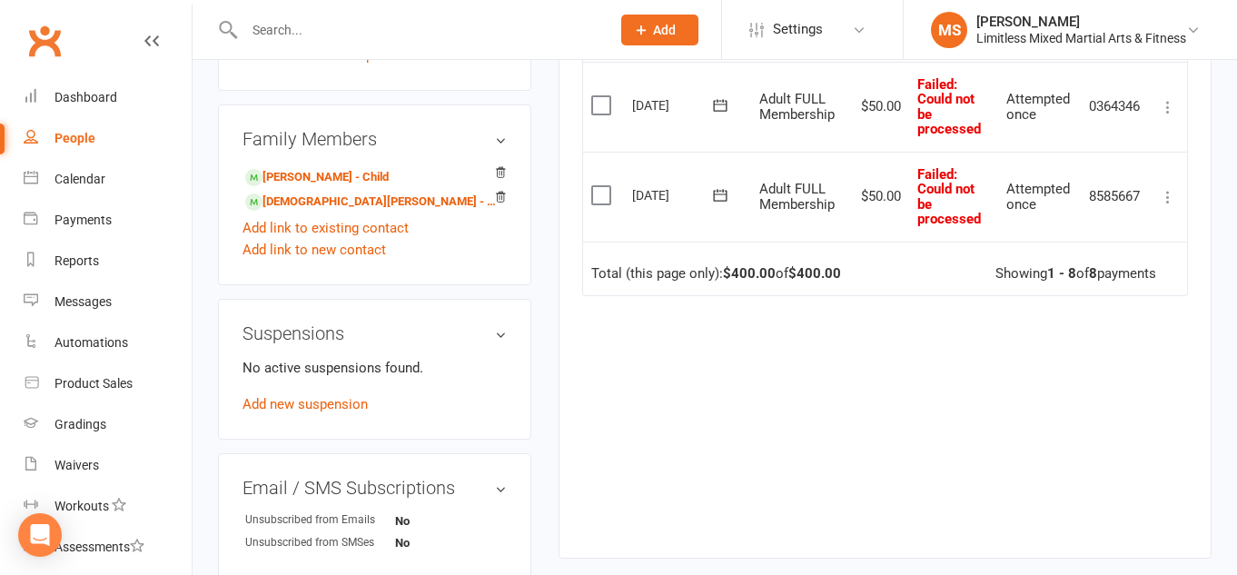
scroll to position [913, 0]
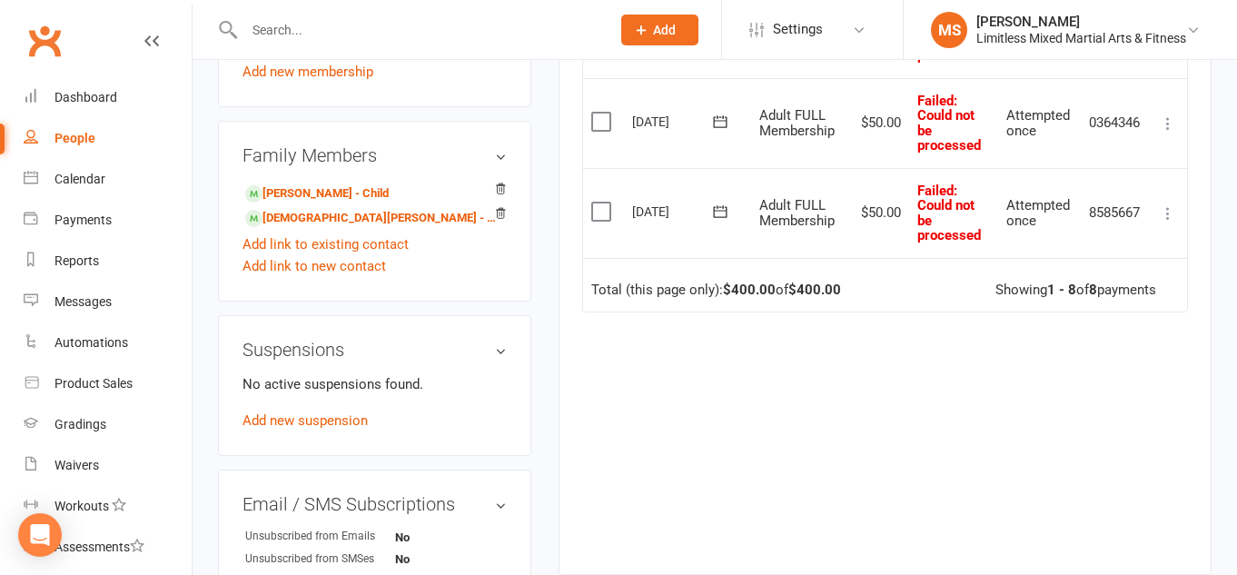
click at [1168, 212] on icon at bounding box center [1168, 213] width 18 height 18
